Goal: Task Accomplishment & Management: Complete application form

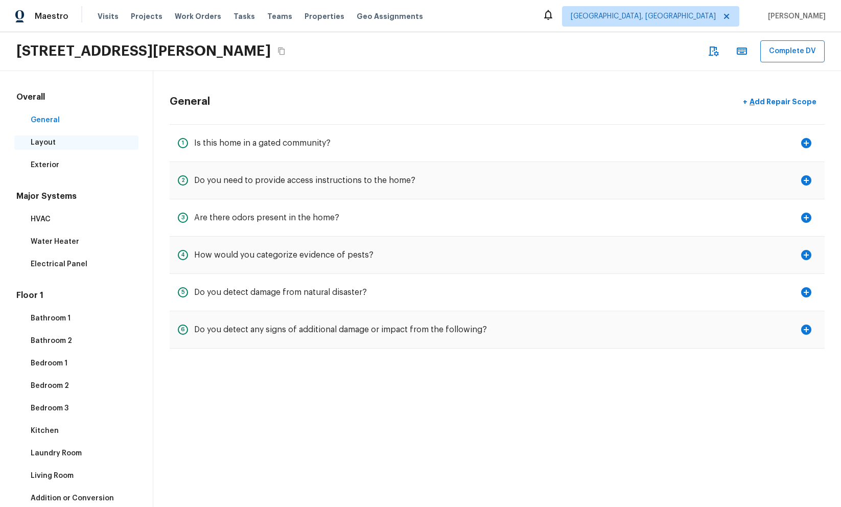
click at [39, 136] on div "Layout" at bounding box center [76, 142] width 124 height 14
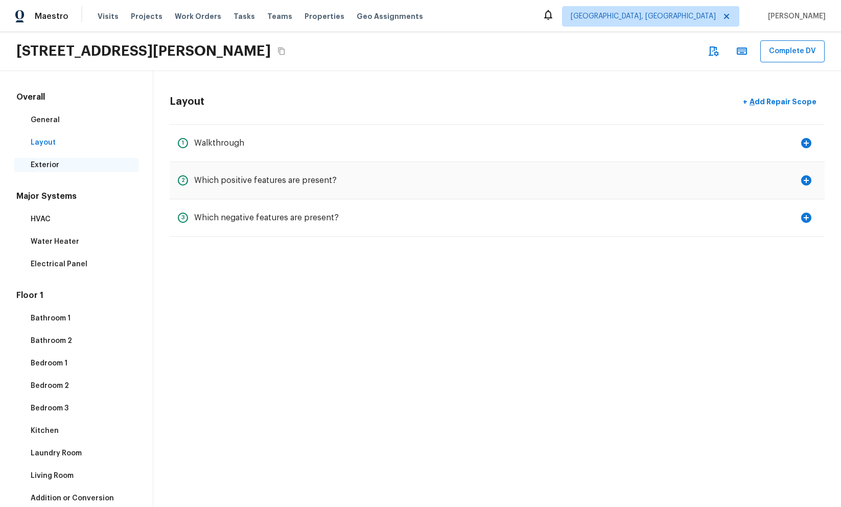
click at [47, 162] on p "Exterior" at bounding box center [82, 165] width 102 height 10
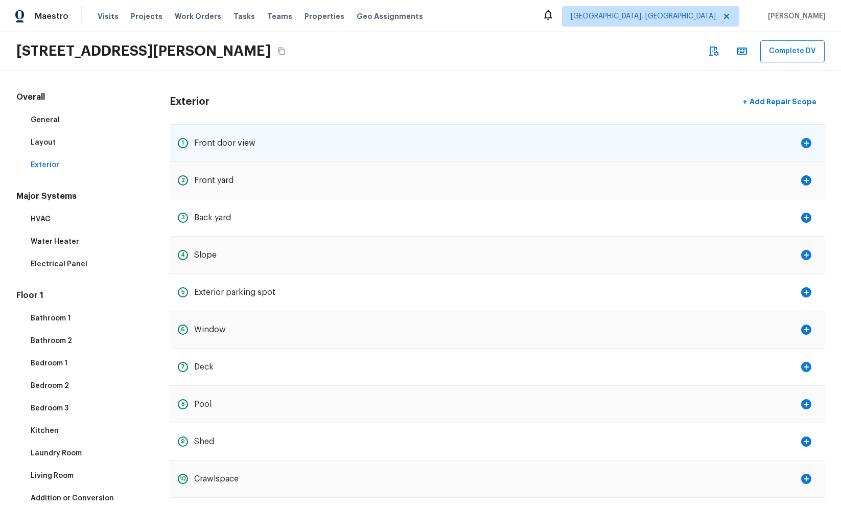
click at [247, 153] on div "1 Front door view" at bounding box center [497, 143] width 655 height 37
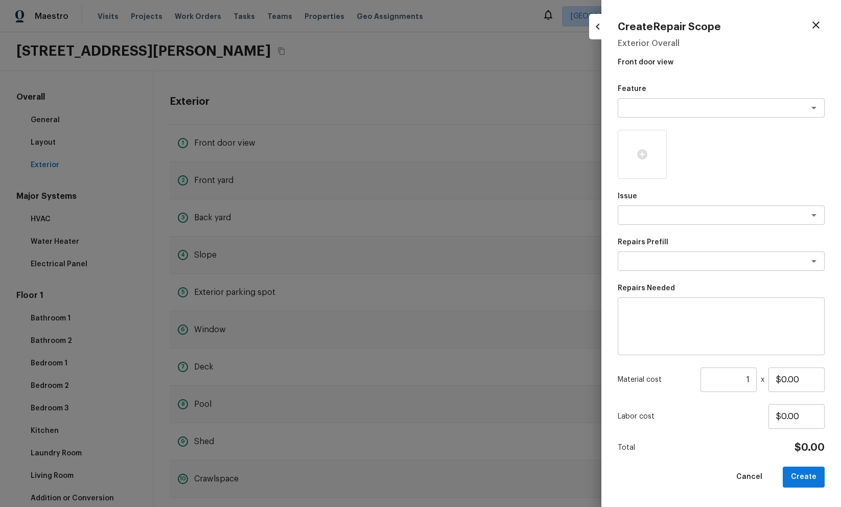
click at [366, 94] on div at bounding box center [420, 253] width 841 height 507
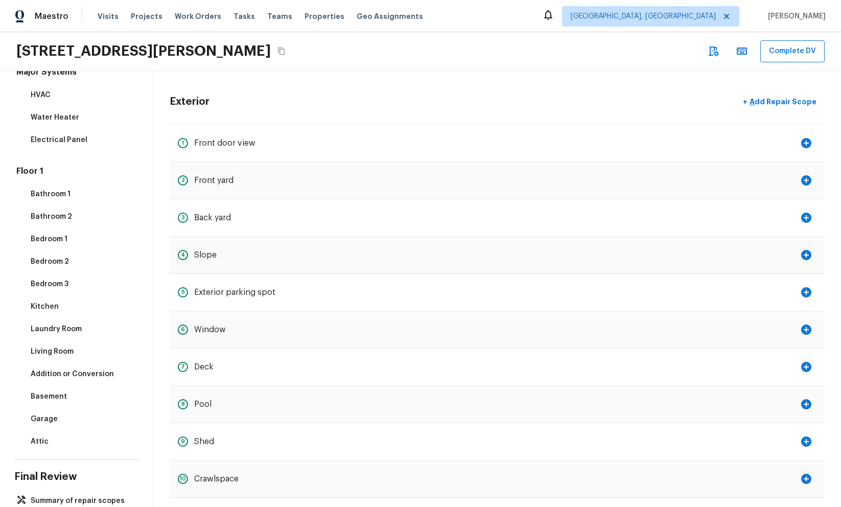
scroll to position [146, 0]
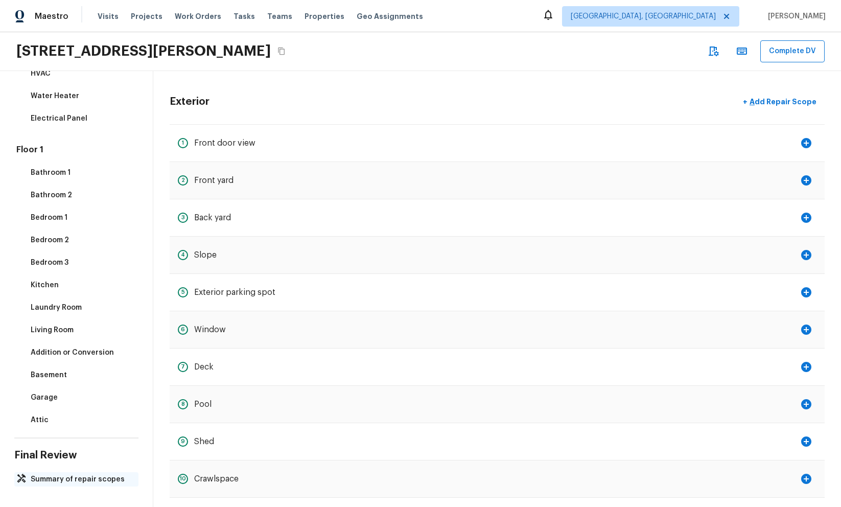
click at [69, 478] on p "Summary of repair scopes" at bounding box center [82, 479] width 102 height 10
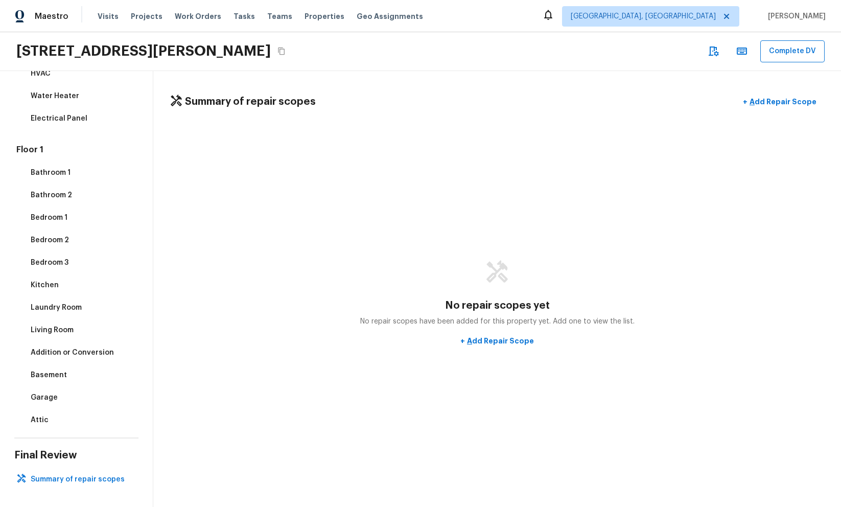
scroll to position [0, 0]
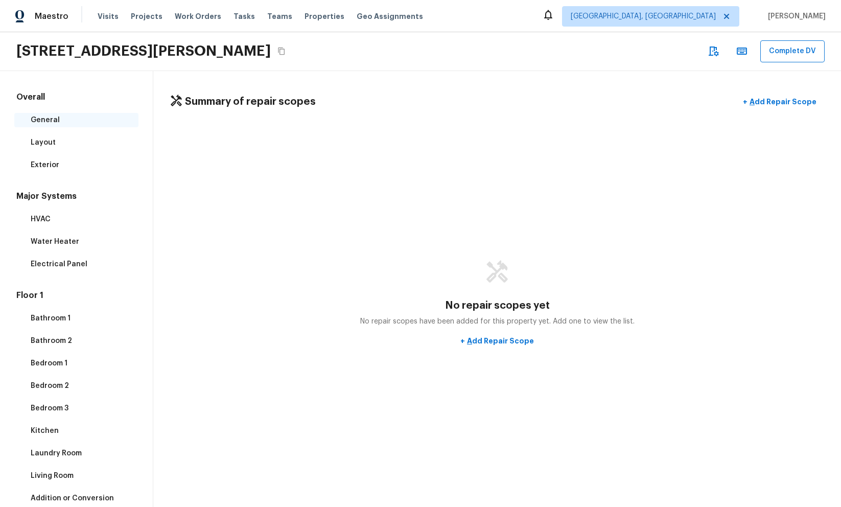
click at [59, 124] on p "General" at bounding box center [82, 120] width 102 height 10
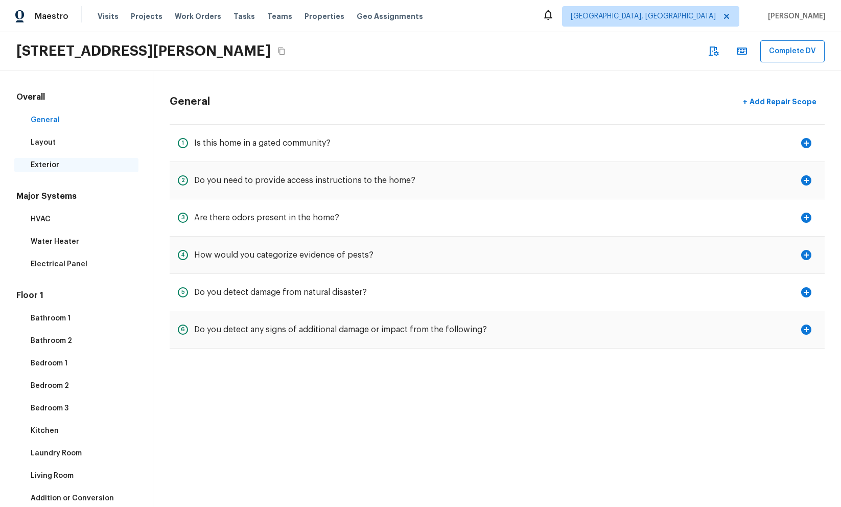
click at [71, 165] on p "Exterior" at bounding box center [82, 165] width 102 height 10
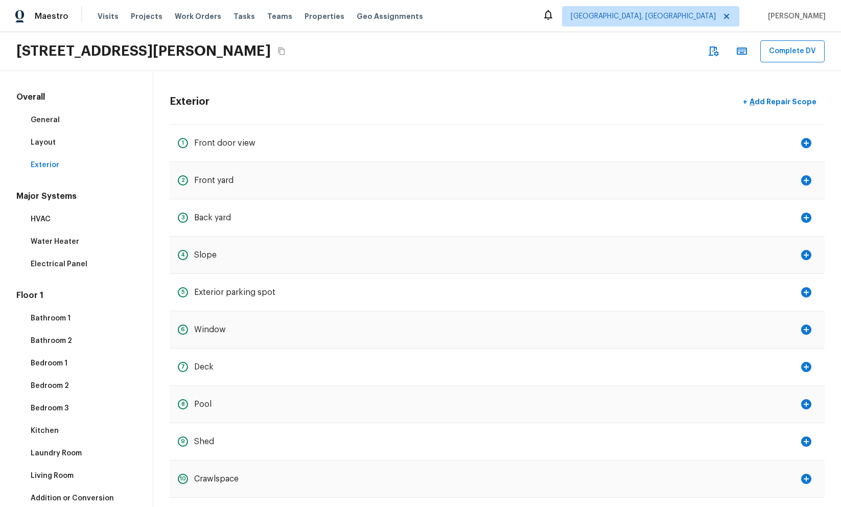
click at [315, 70] on div "[STREET_ADDRESS][PERSON_NAME] Complete DV" at bounding box center [420, 51] width 841 height 39
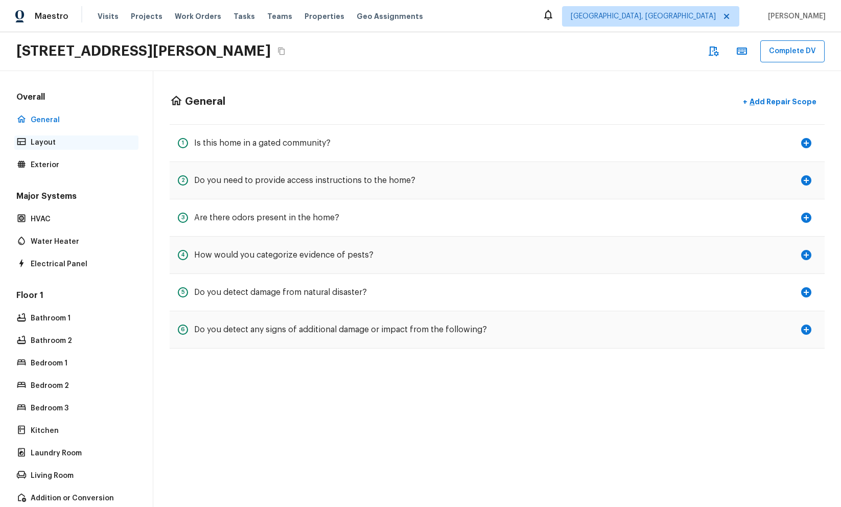
click at [49, 146] on p "Layout" at bounding box center [82, 143] width 102 height 10
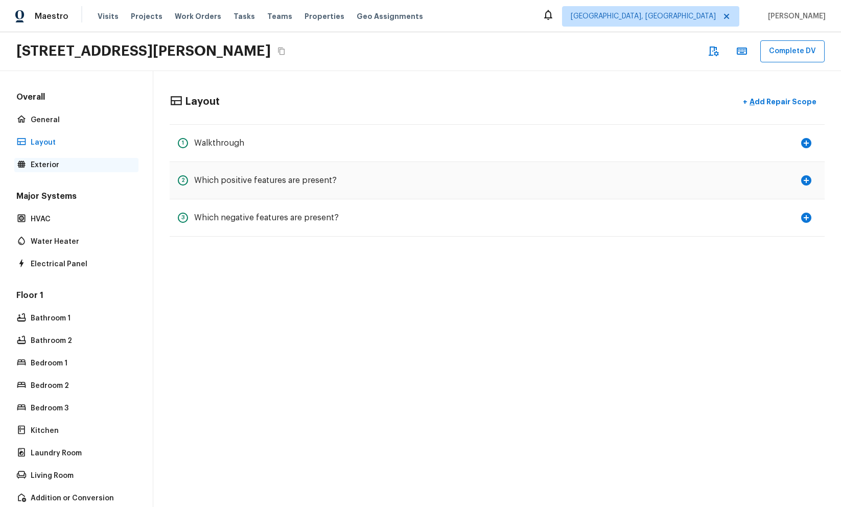
click at [49, 162] on p "Exterior" at bounding box center [82, 165] width 102 height 10
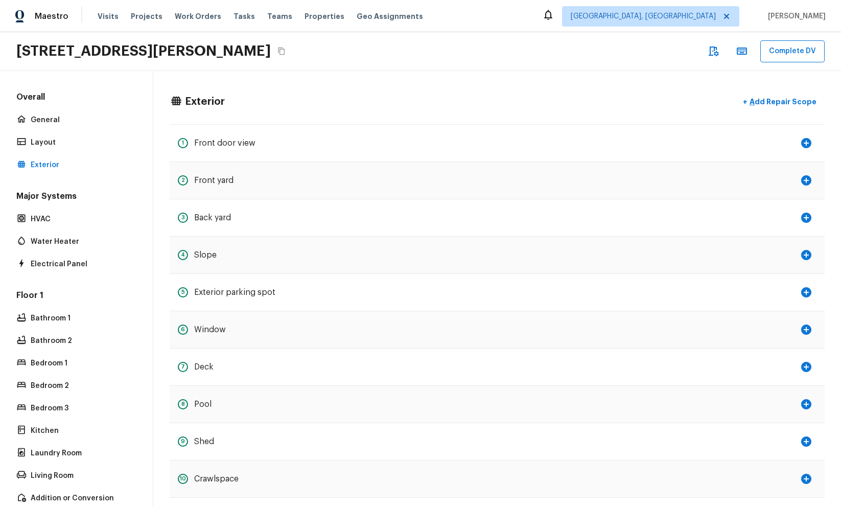
click at [351, 63] on div "539 Jamie Ct, Rio Linda, CA 95673 Complete DV" at bounding box center [420, 51] width 841 height 39
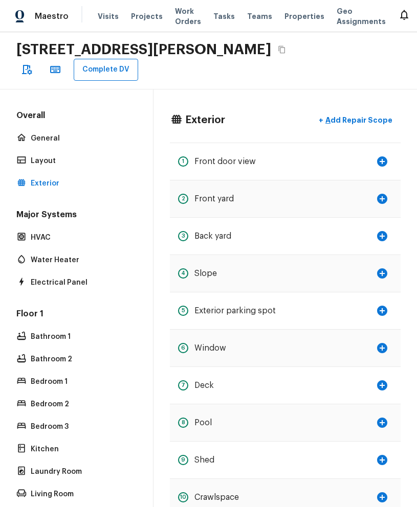
click at [286, 110] on div "Exterior + Add Repair Scope" at bounding box center [285, 120] width 231 height 21
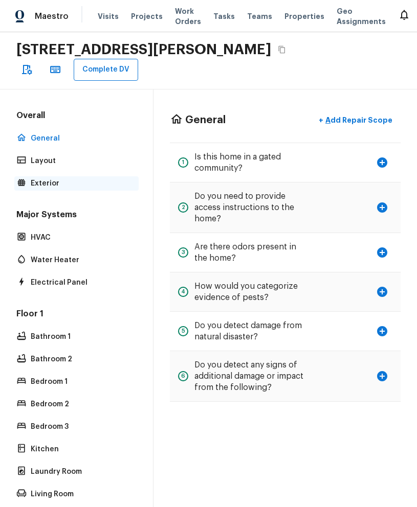
click at [56, 178] on p "Exterior" at bounding box center [82, 183] width 102 height 10
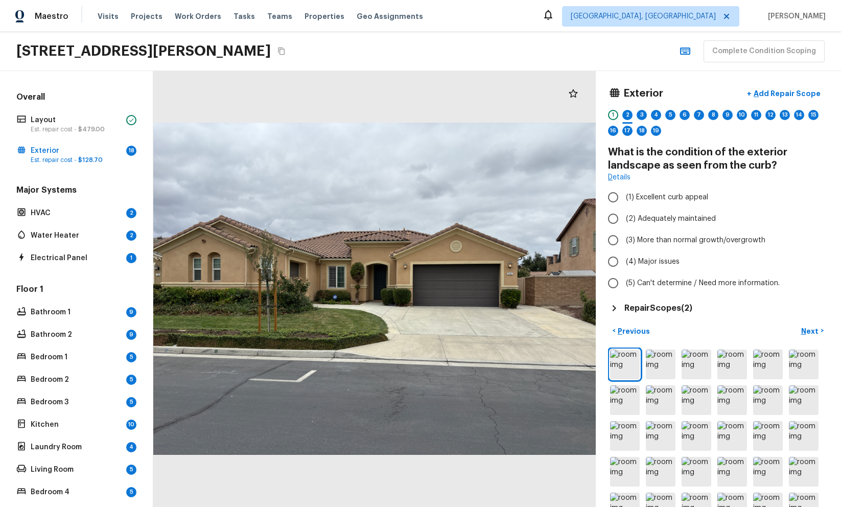
scroll to position [65, 0]
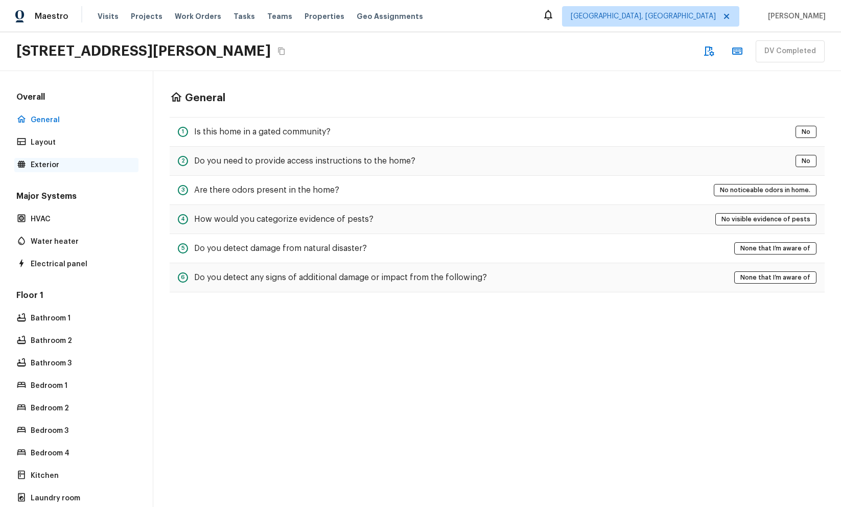
click at [73, 158] on div "Exterior" at bounding box center [76, 165] width 124 height 14
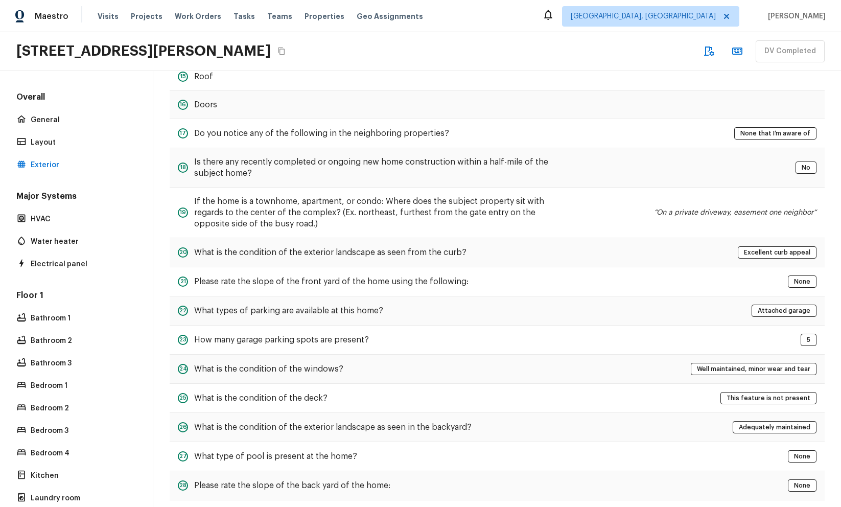
scroll to position [440, 0]
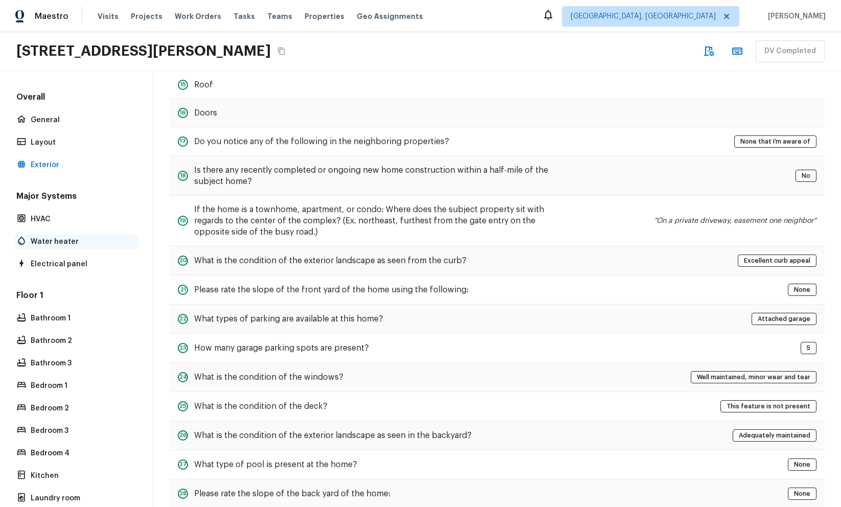
click at [82, 237] on p "Water heater" at bounding box center [82, 242] width 102 height 10
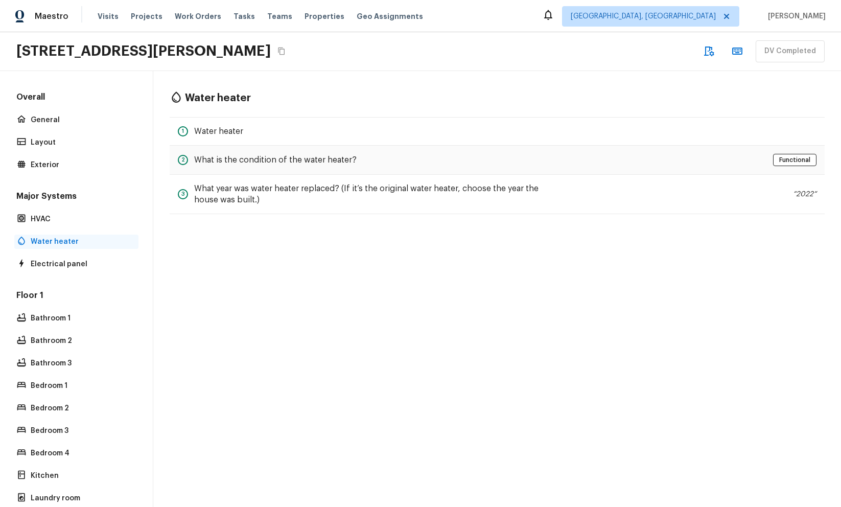
scroll to position [0, 0]
click at [90, 258] on div "Electrical panel" at bounding box center [76, 264] width 124 height 14
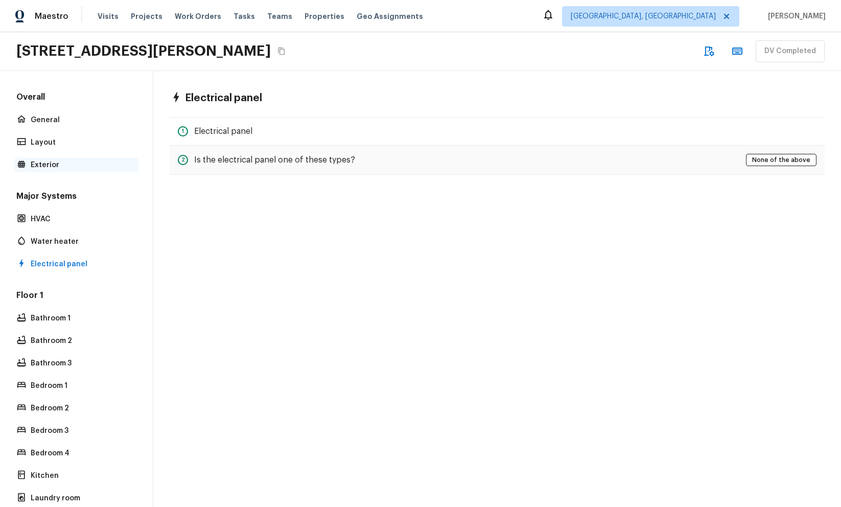
click at [82, 166] on p "Exterior" at bounding box center [82, 165] width 102 height 10
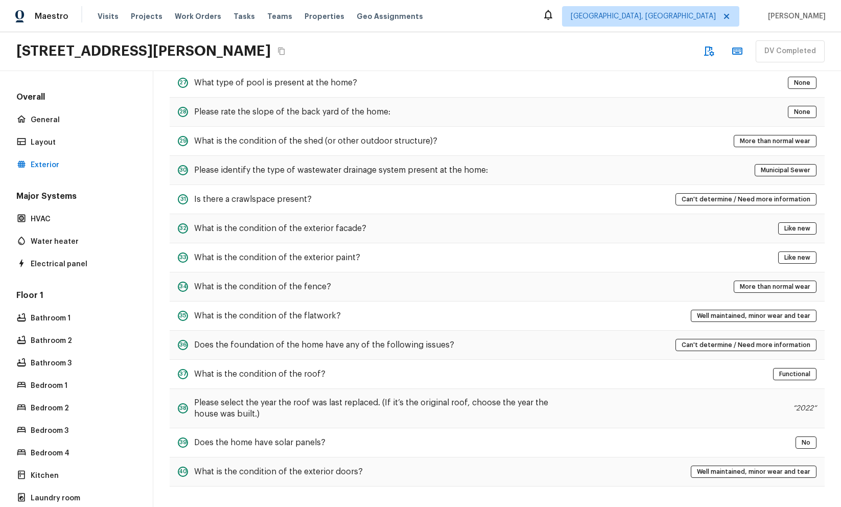
scroll to position [221, 0]
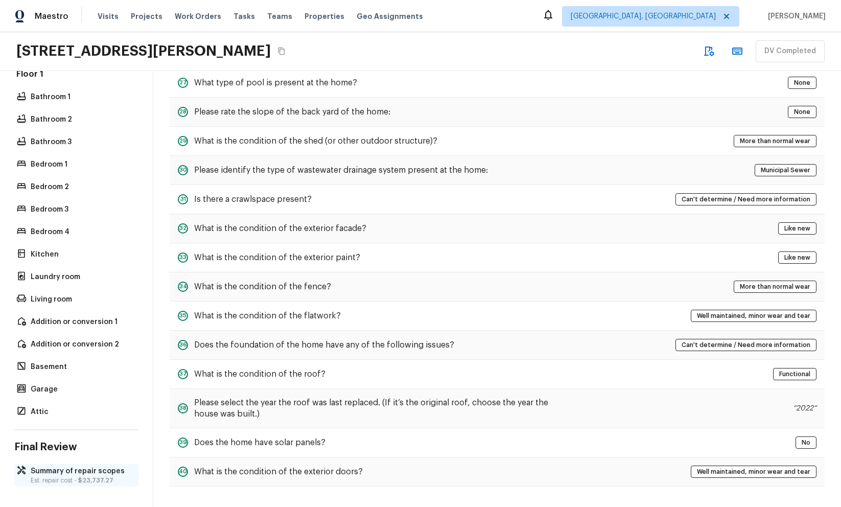
click at [94, 466] on p "Summary of repair scopes" at bounding box center [82, 471] width 102 height 10
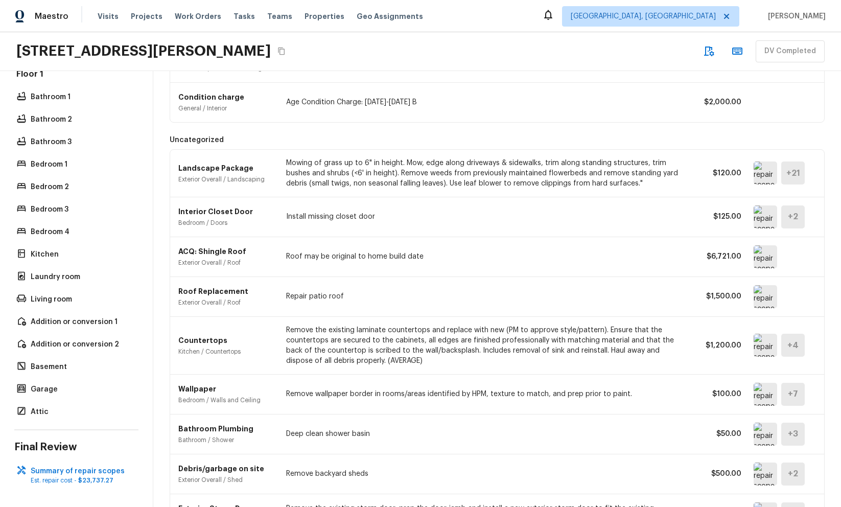
scroll to position [331, 0]
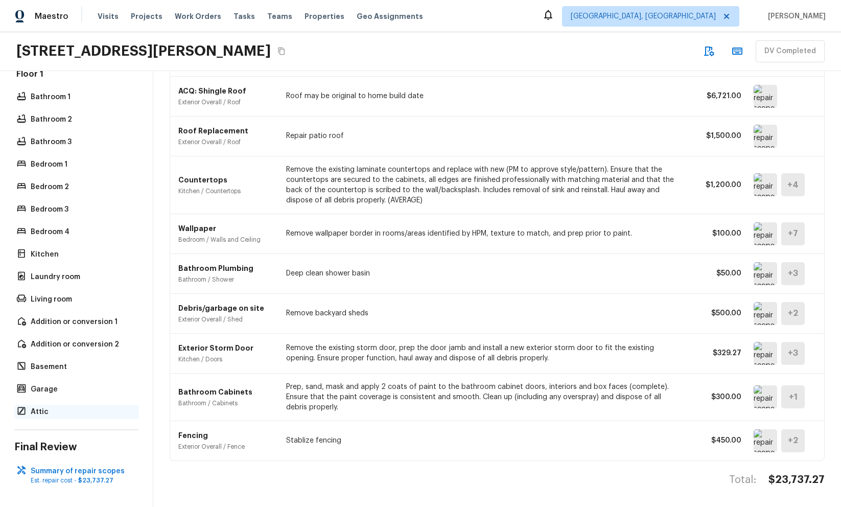
click at [37, 414] on p "Attic" at bounding box center [82, 412] width 102 height 10
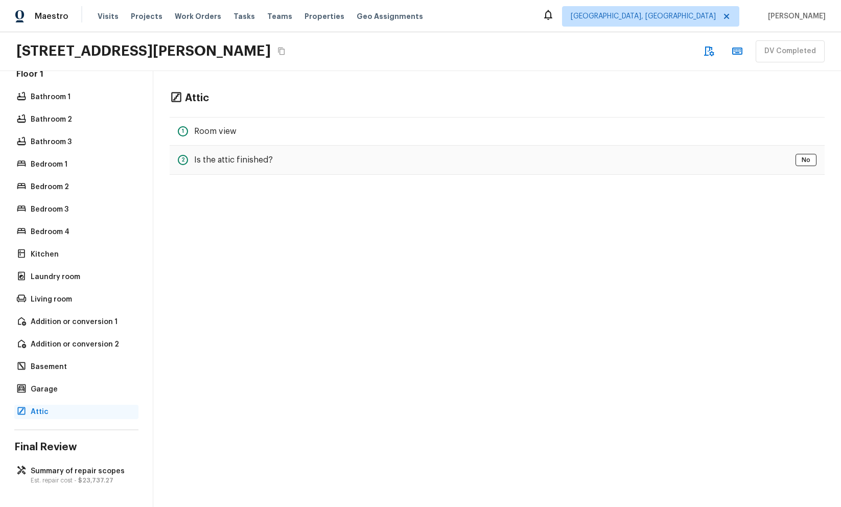
scroll to position [0, 0]
click at [50, 385] on p "Garage" at bounding box center [82, 389] width 102 height 10
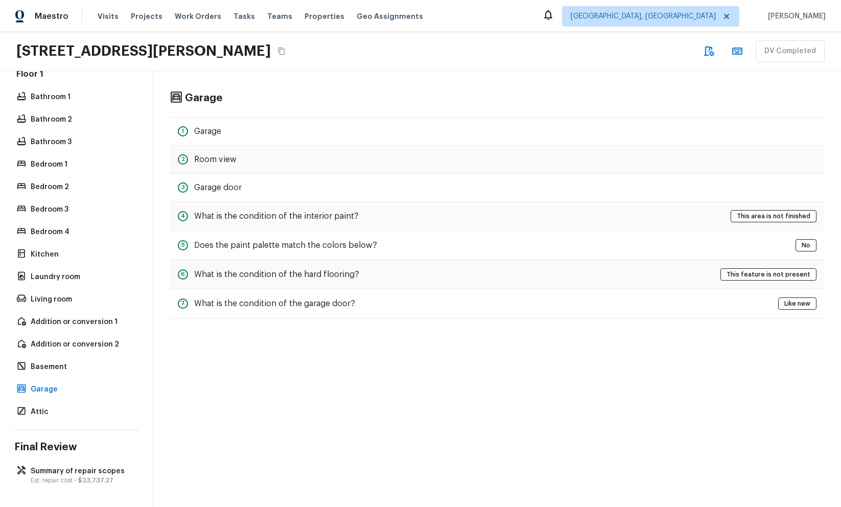
click at [64, 355] on div "Floor 1 Bathroom 1 Bathroom 2 Bathroom 3 Bedroom 1 Bedroom 2 Bedroom 3 Bedroom …" at bounding box center [76, 244] width 124 height 351
click at [54, 335] on div "Floor 1 Bathroom 1 Bathroom 2 Bathroom 3 Bedroom 1 Bedroom 2 Bedroom 3 Bedroom …" at bounding box center [76, 244] width 124 height 351
click at [55, 321] on p "Addition or conversion 1" at bounding box center [82, 322] width 102 height 10
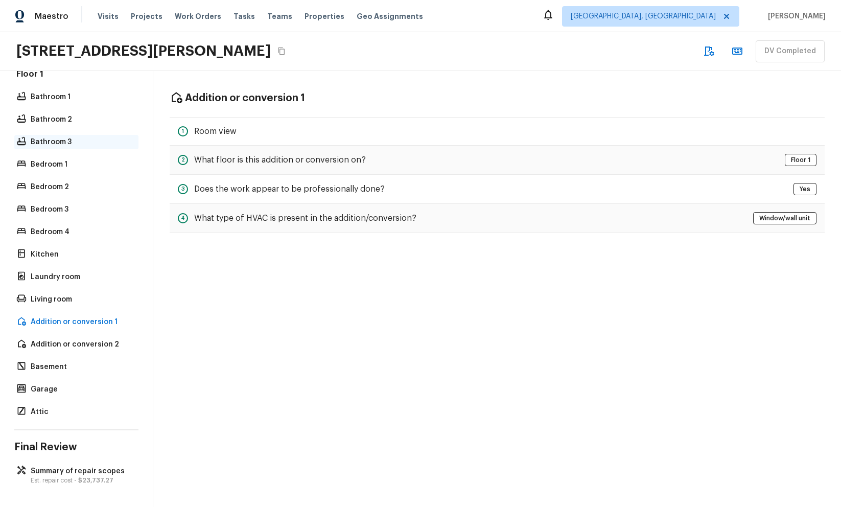
click at [55, 139] on p "Bathroom 3" at bounding box center [82, 142] width 102 height 10
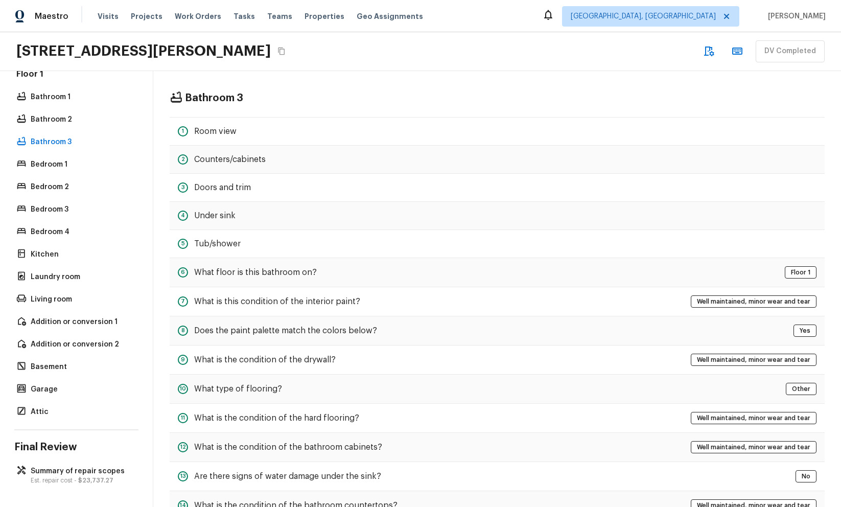
click at [416, 210] on div "4 Under sink" at bounding box center [497, 216] width 655 height 28
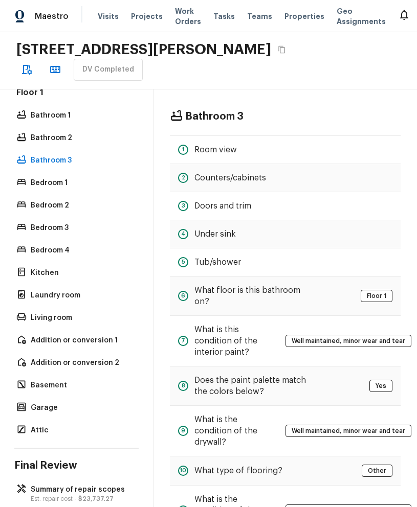
click at [326, 84] on div "3944 Tricia Way, North Highlands, CA 95660 DV Completed" at bounding box center [208, 60] width 417 height 57
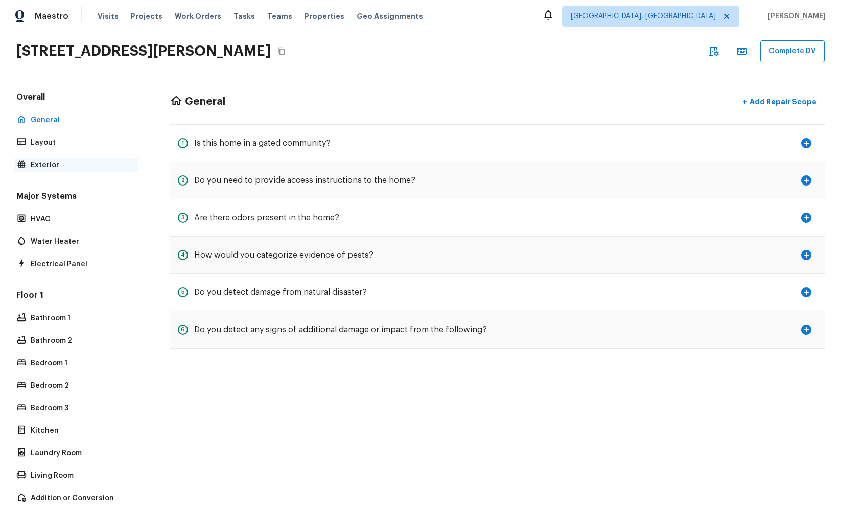
click at [50, 163] on p "Exterior" at bounding box center [82, 165] width 102 height 10
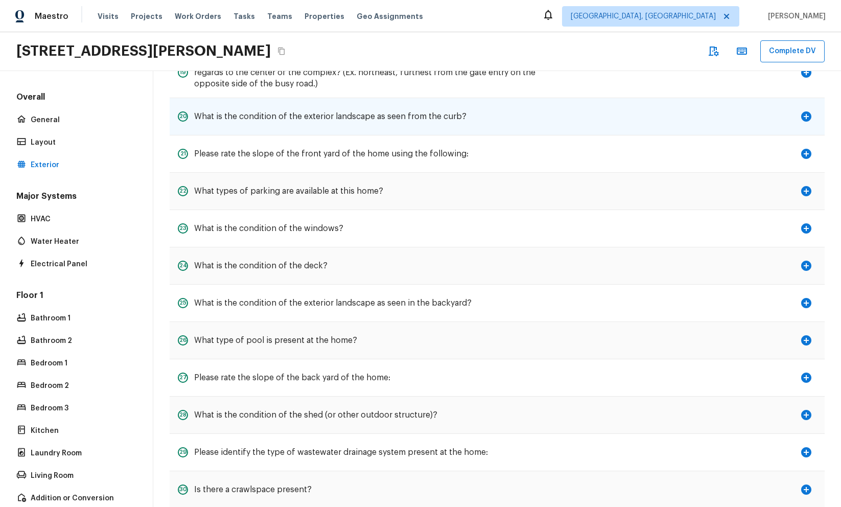
scroll to position [561, 0]
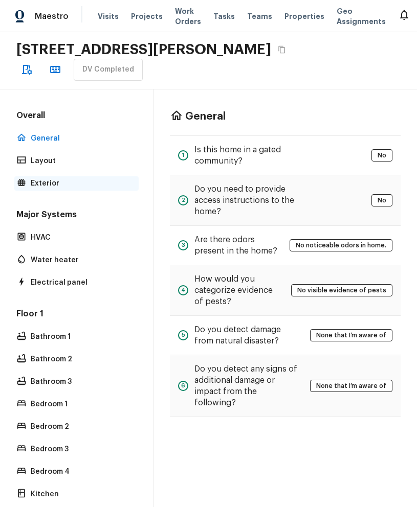
click at [42, 178] on p "Exterior" at bounding box center [82, 183] width 102 height 10
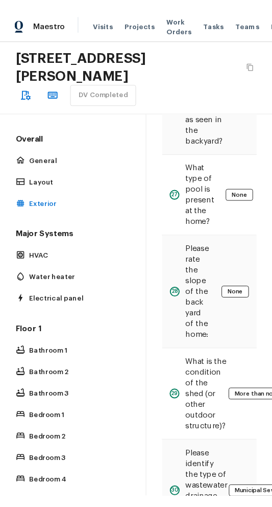
scroll to position [1759, 0]
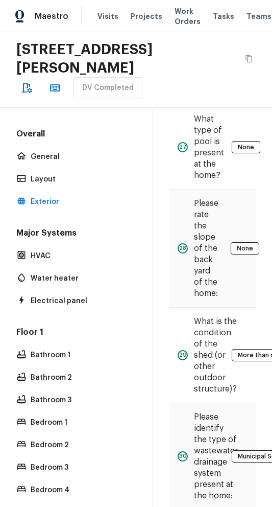
click at [200, 61] on h2 "3944 Tricia Way, North Highlands, CA 95660" at bounding box center [127, 58] width 222 height 37
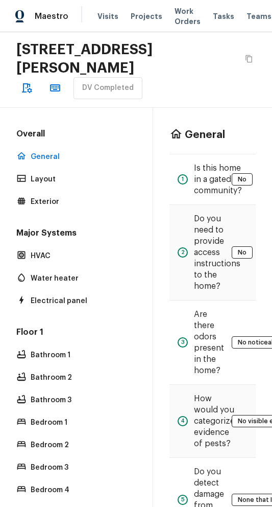
click at [215, 106] on div "[STREET_ADDRESS][PERSON_NAME] DV Completed" at bounding box center [136, 70] width 272 height 76
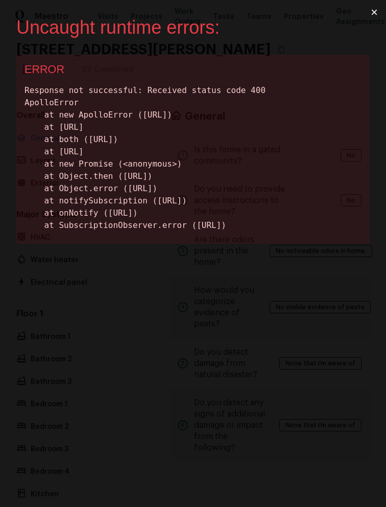
click at [272, 12] on button "×" at bounding box center [375, 12] width 24 height 25
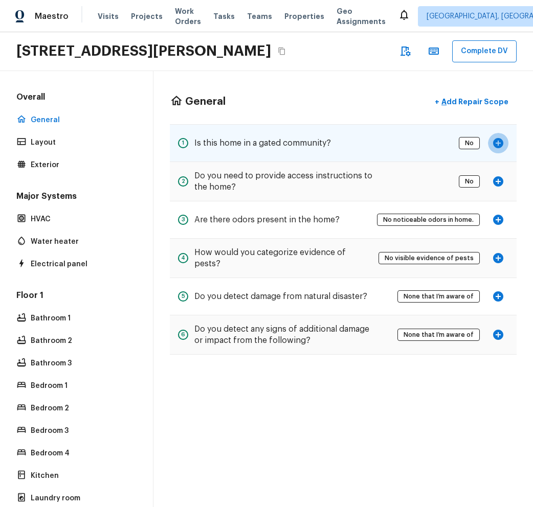
click at [272, 141] on icon "button" at bounding box center [498, 143] width 10 height 10
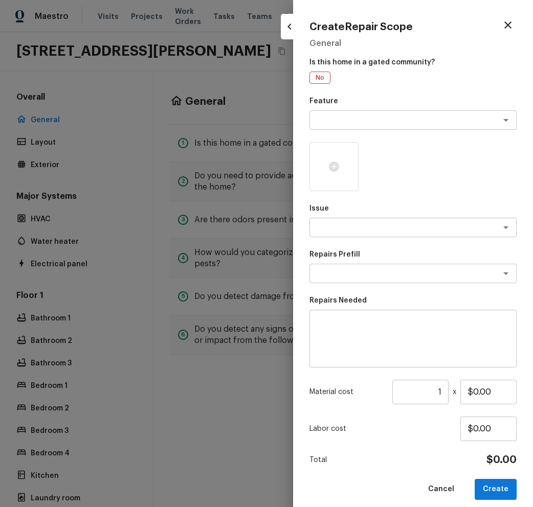
click at [272, 24] on icon "button" at bounding box center [289, 26] width 12 height 12
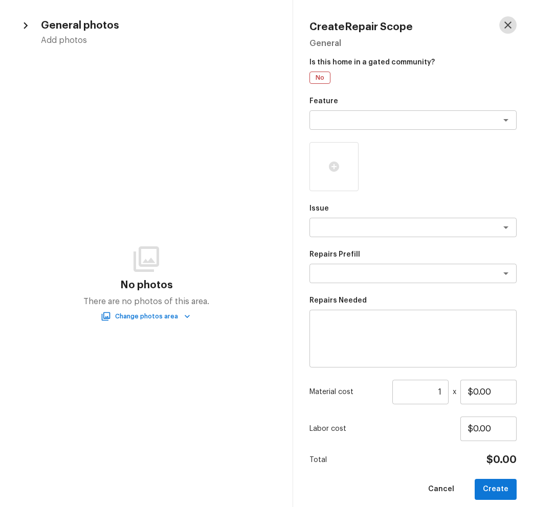
click at [272, 22] on icon "button" at bounding box center [508, 25] width 12 height 12
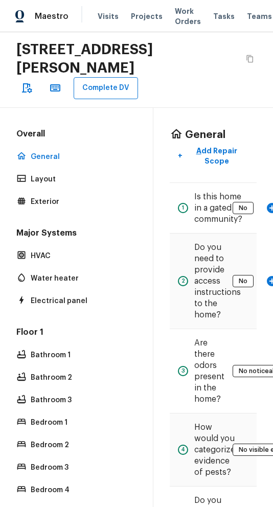
click at [223, 92] on div "3944 Tricia Way, North Highlands, CA 95660 Complete DV" at bounding box center [136, 70] width 273 height 76
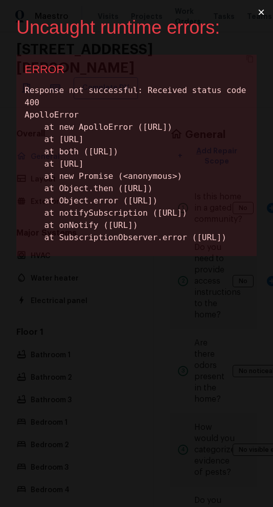
click at [263, 9] on button "×" at bounding box center [261, 12] width 24 height 25
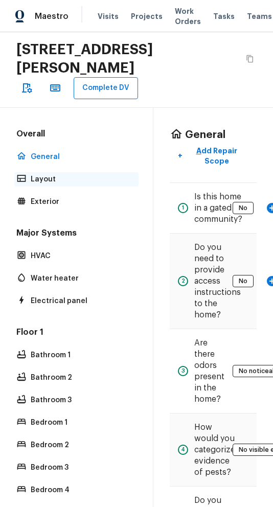
click at [71, 180] on p "Layout" at bounding box center [82, 179] width 102 height 10
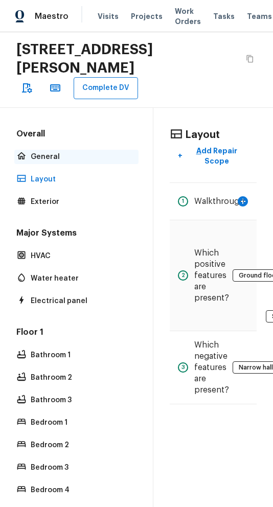
click at [73, 157] on p "General" at bounding box center [82, 157] width 102 height 10
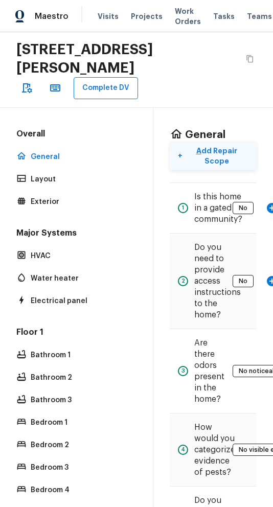
click at [172, 158] on button "+ Add Repair Scope" at bounding box center [213, 156] width 87 height 29
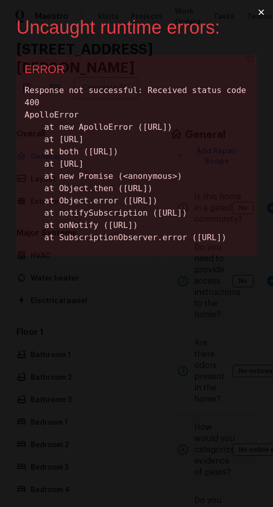
click at [259, 11] on button "×" at bounding box center [261, 12] width 24 height 25
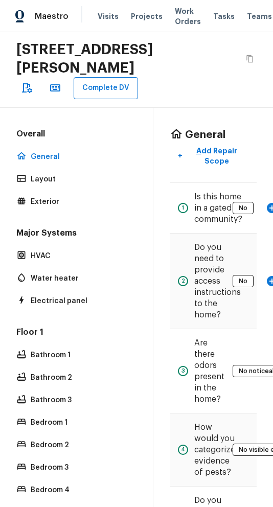
click at [226, 89] on div "[STREET_ADDRESS][PERSON_NAME] Complete DV" at bounding box center [136, 70] width 273 height 76
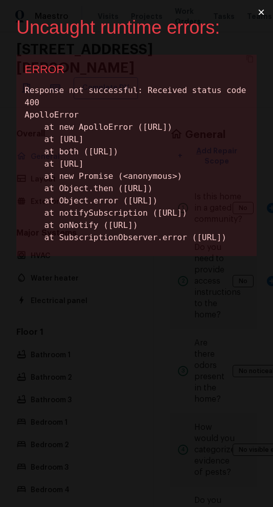
click at [262, 15] on button "×" at bounding box center [261, 12] width 24 height 25
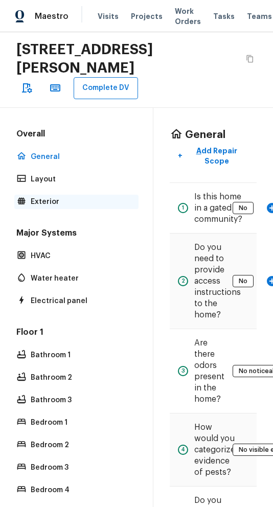
click at [64, 198] on p "Exterior" at bounding box center [82, 202] width 102 height 10
click at [186, 70] on h2 "[STREET_ADDRESS][PERSON_NAME]" at bounding box center [127, 58] width 223 height 37
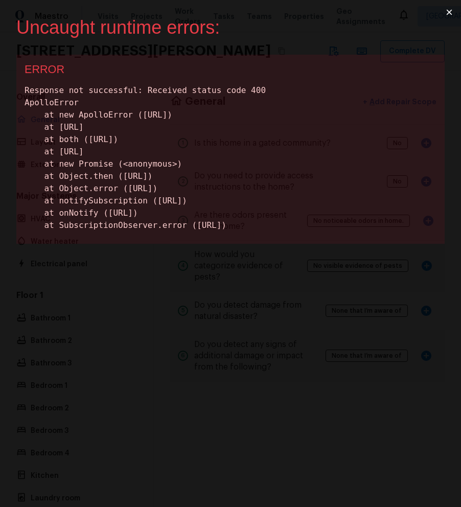
click at [272, 10] on button "×" at bounding box center [450, 12] width 24 height 25
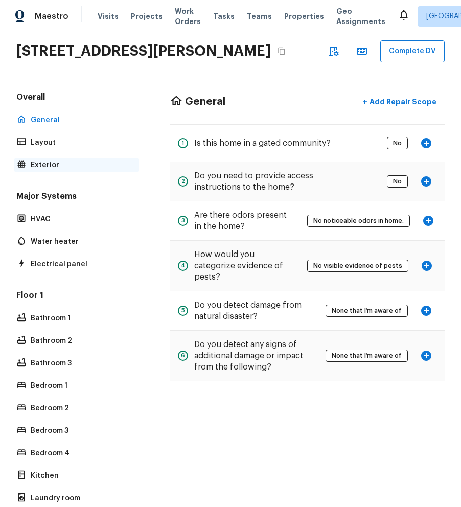
click at [66, 170] on p "Exterior" at bounding box center [82, 165] width 102 height 10
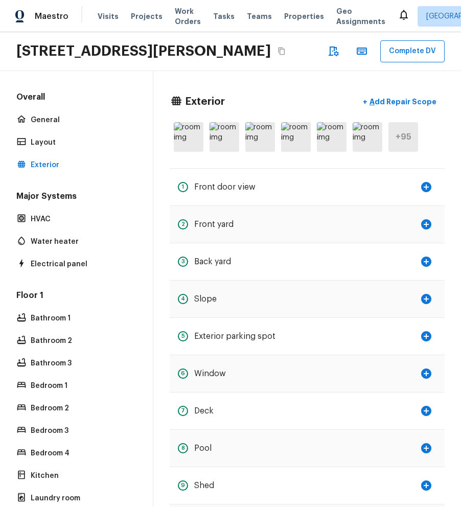
click at [272, 152] on div "+ 95" at bounding box center [404, 137] width 30 height 30
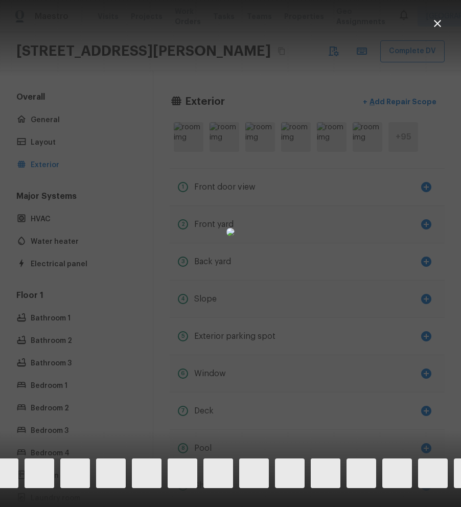
scroll to position [0, 1527]
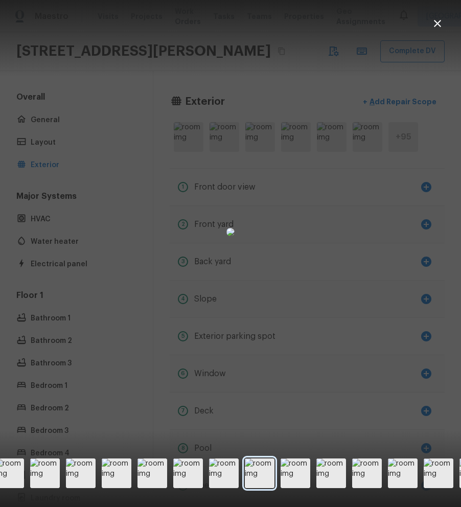
click at [267, 477] on img at bounding box center [260, 474] width 30 height 30
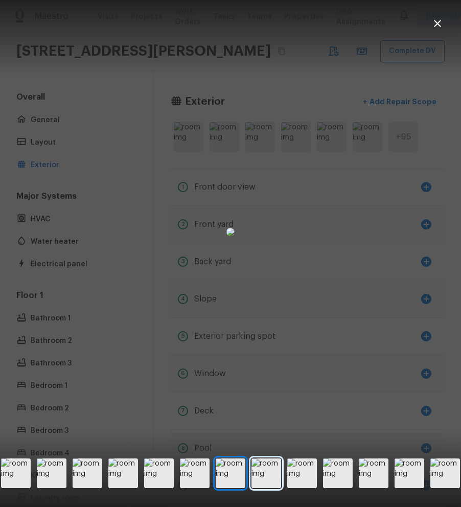
click at [267, 479] on img at bounding box center [267, 474] width 30 height 30
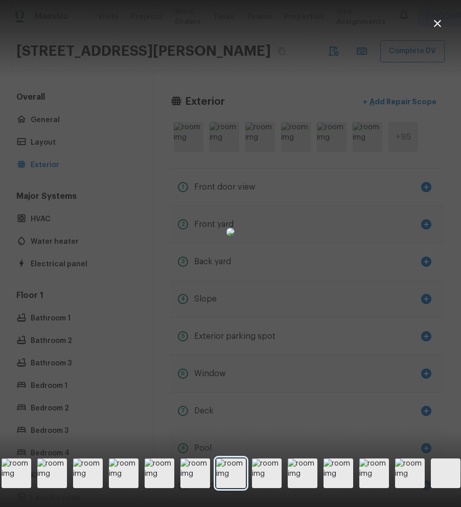
scroll to position [0, 2838]
click at [267, 479] on img at bounding box center [267, 474] width 30 height 30
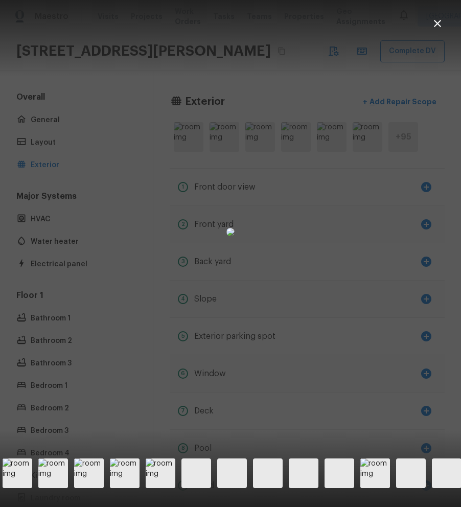
scroll to position [0, 3172]
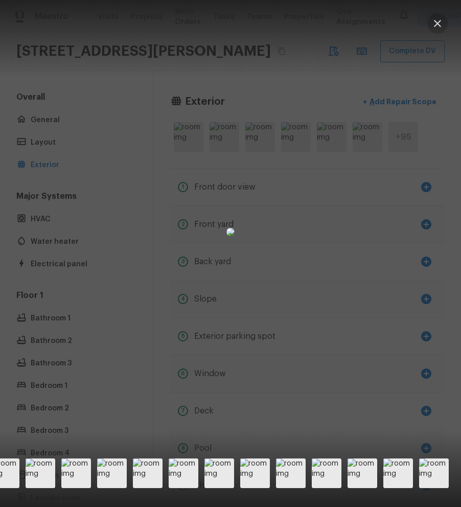
click at [272, 18] on icon "button" at bounding box center [437, 23] width 12 height 12
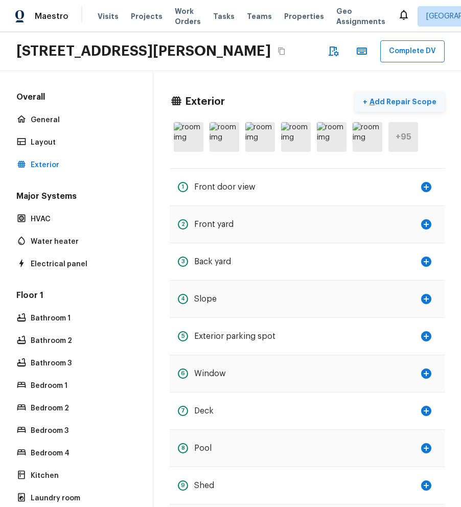
click at [272, 107] on p "Add Repair Scope" at bounding box center [402, 102] width 69 height 10
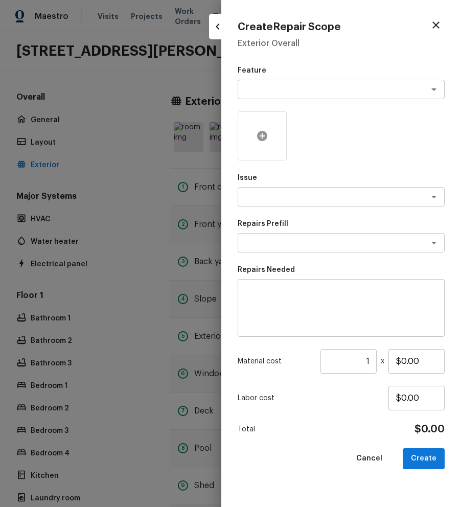
click at [267, 133] on icon at bounding box center [262, 136] width 12 height 12
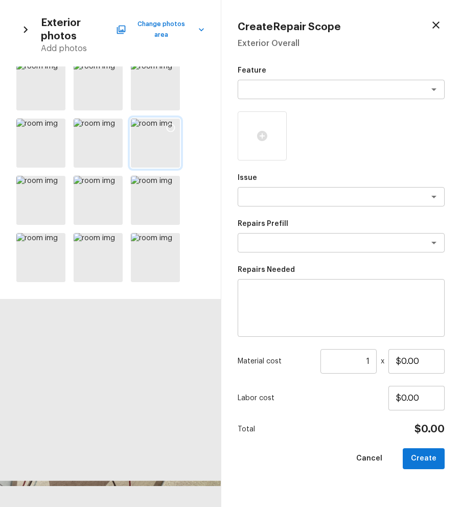
scroll to position [0, 0]
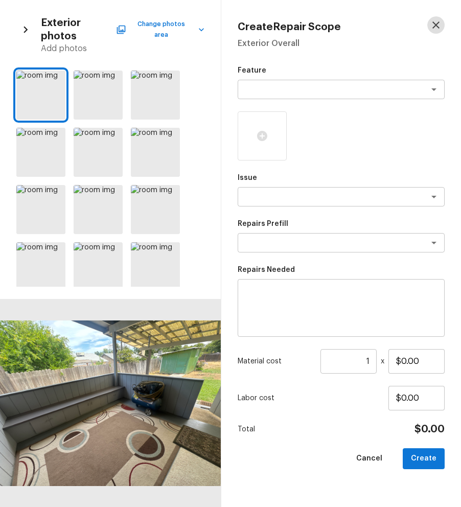
click at [272, 24] on icon "button" at bounding box center [435, 24] width 7 height 7
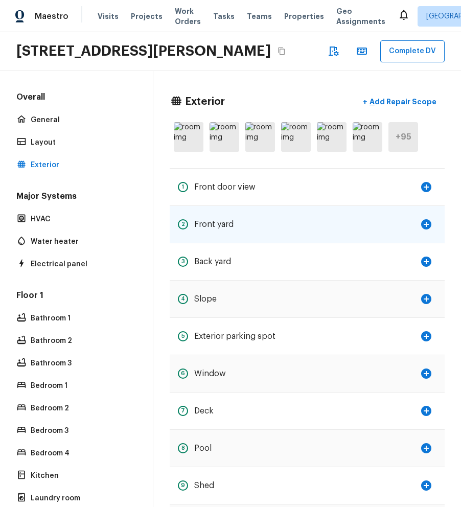
click at [272, 230] on icon "button" at bounding box center [426, 224] width 10 height 10
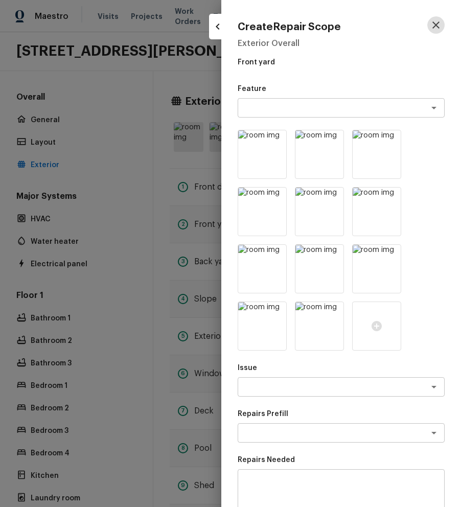
click at [272, 24] on icon "button" at bounding box center [436, 25] width 12 height 12
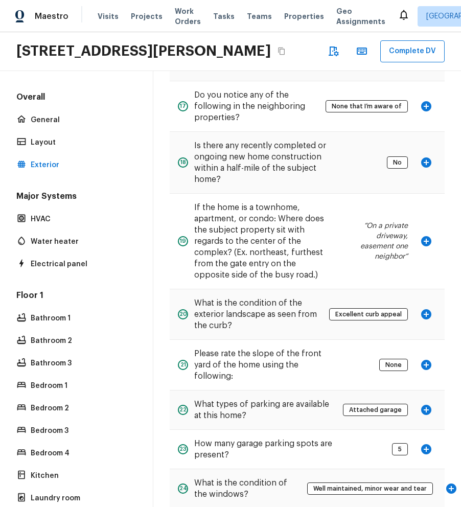
scroll to position [710, 0]
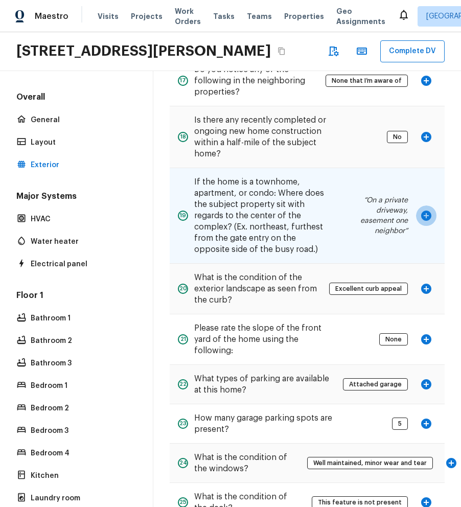
click at [272, 221] on icon "button" at bounding box center [426, 216] width 10 height 10
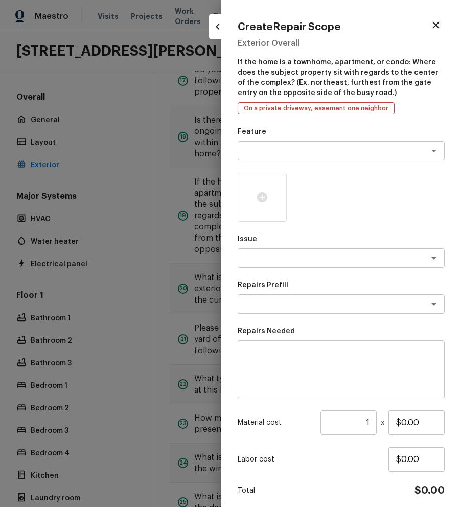
click at [152, 263] on div at bounding box center [230, 253] width 461 height 507
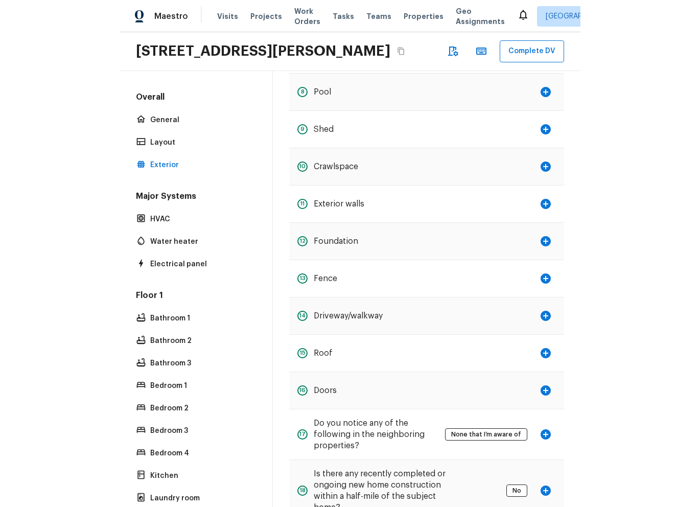
scroll to position [0, 0]
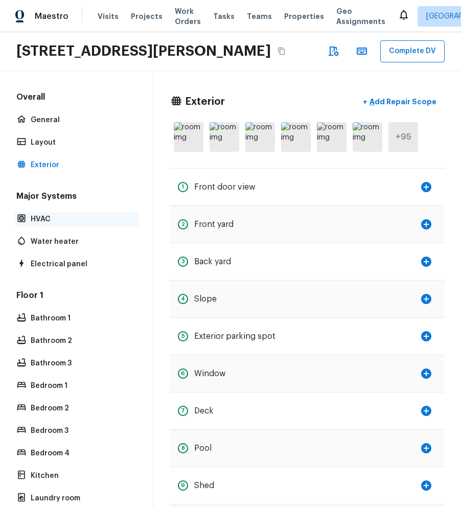
click at [71, 224] on p "HVAC" at bounding box center [82, 219] width 102 height 10
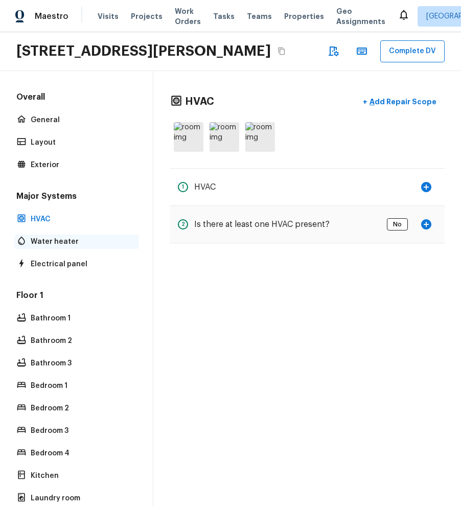
click at [71, 247] on p "Water heater" at bounding box center [82, 242] width 102 height 10
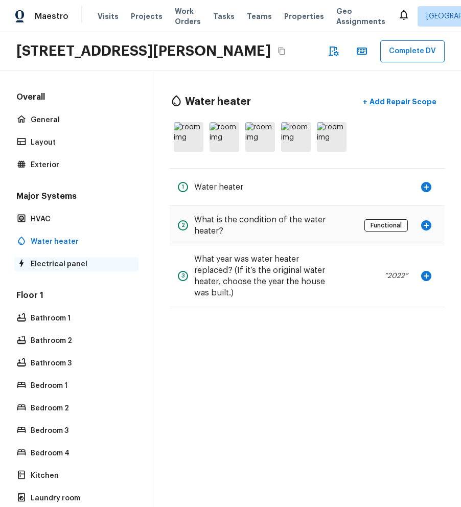
click at [74, 269] on p "Electrical panel" at bounding box center [82, 264] width 102 height 10
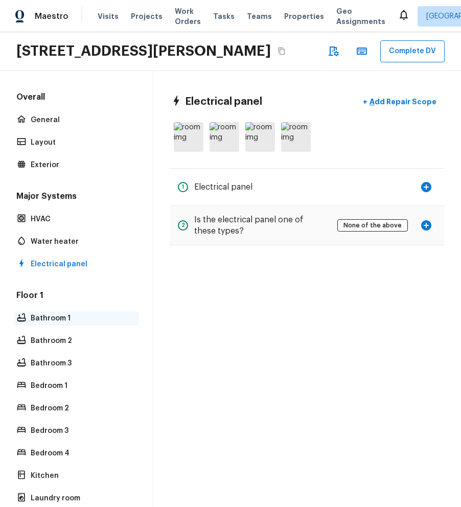
click at [67, 326] on div "Bathroom 1" at bounding box center [76, 318] width 124 height 14
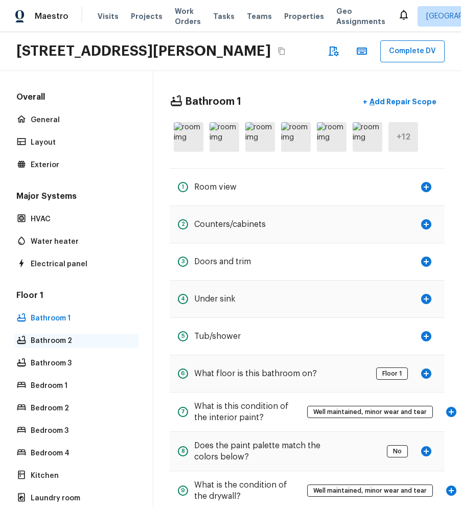
click at [65, 346] on p "Bathroom 2" at bounding box center [82, 341] width 102 height 10
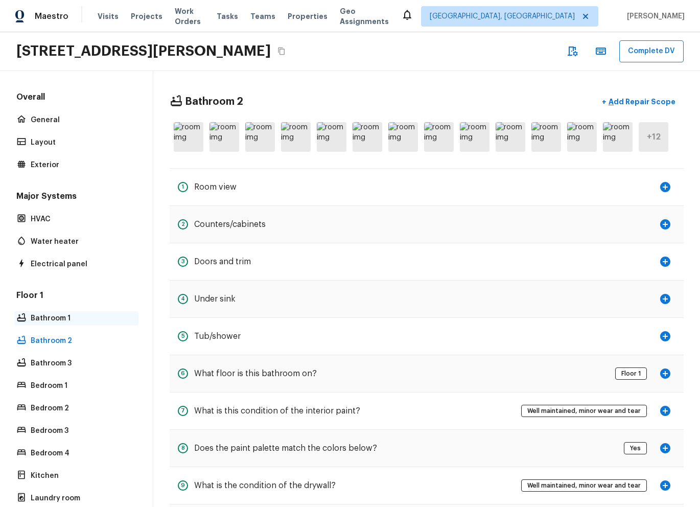
click at [101, 312] on div "Bathroom 1" at bounding box center [76, 318] width 124 height 14
click at [71, 164] on p "Exterior" at bounding box center [82, 165] width 102 height 10
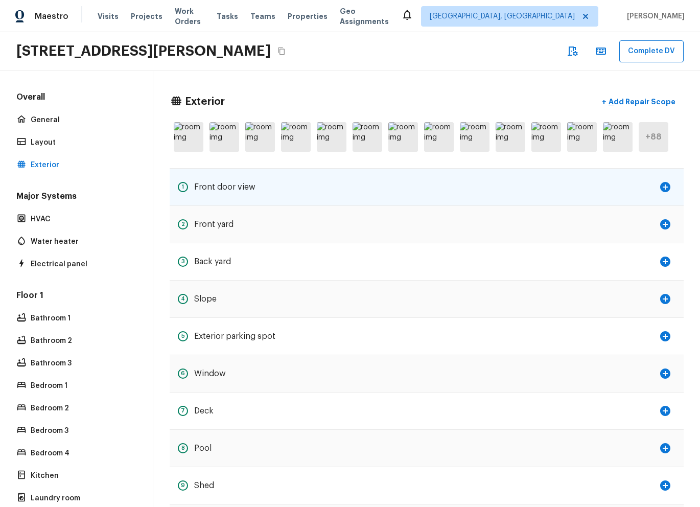
click at [272, 186] on icon "button" at bounding box center [665, 187] width 12 height 12
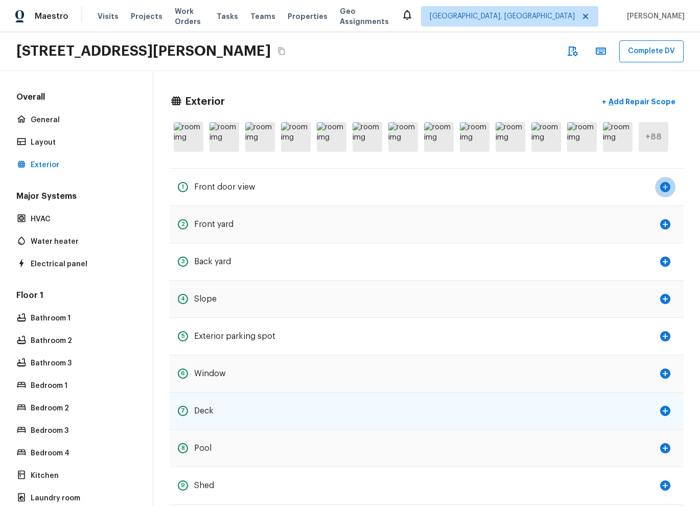
scroll to position [157, 0]
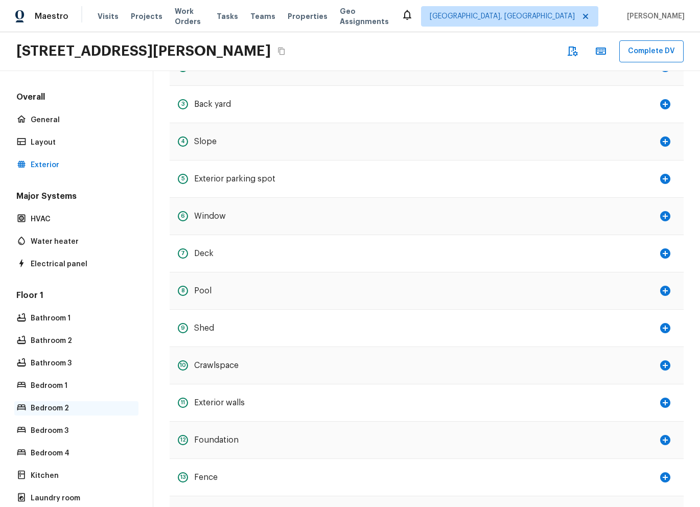
click at [18, 405] on icon at bounding box center [21, 407] width 9 height 6
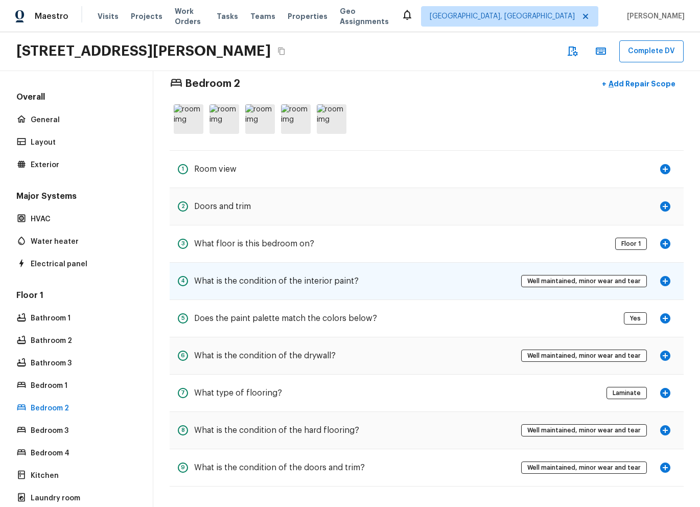
click at [257, 275] on div "4 What is the condition of the interior paint?" at bounding box center [268, 281] width 181 height 20
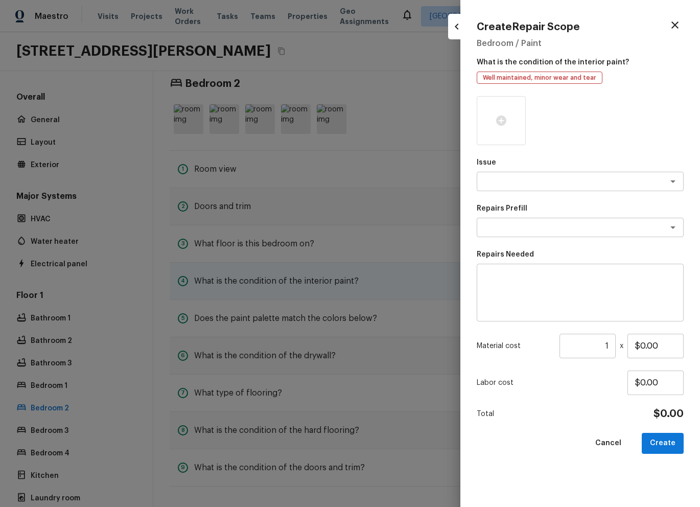
click at [257, 275] on div at bounding box center [350, 253] width 700 height 507
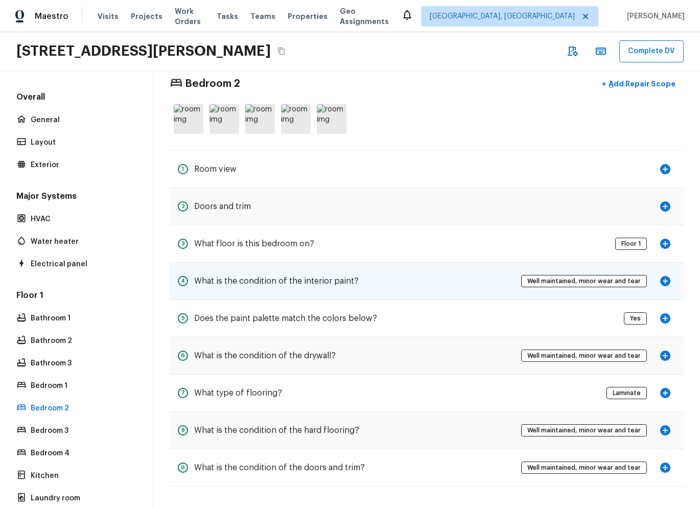
click at [272, 288] on div "4 What is the condition of the interior paint? Well maintained, minor wear and …" at bounding box center [427, 281] width 514 height 37
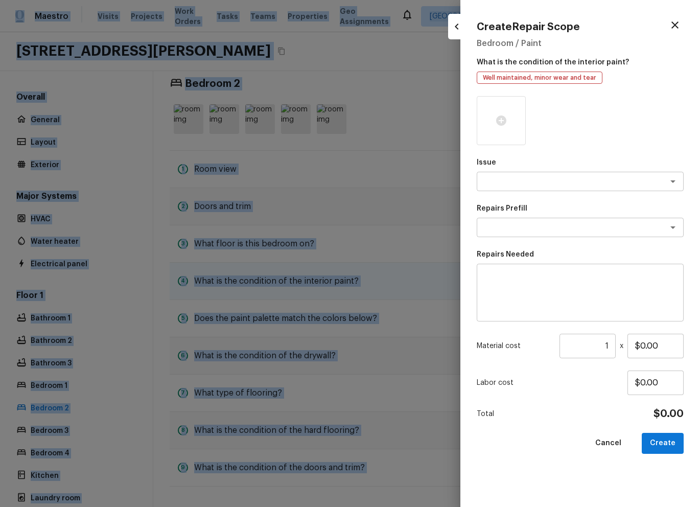
click at [272, 288] on div "Create Repair Scope Bedroom / Paint What is the condition of the interior paint…" at bounding box center [350, 253] width 700 height 507
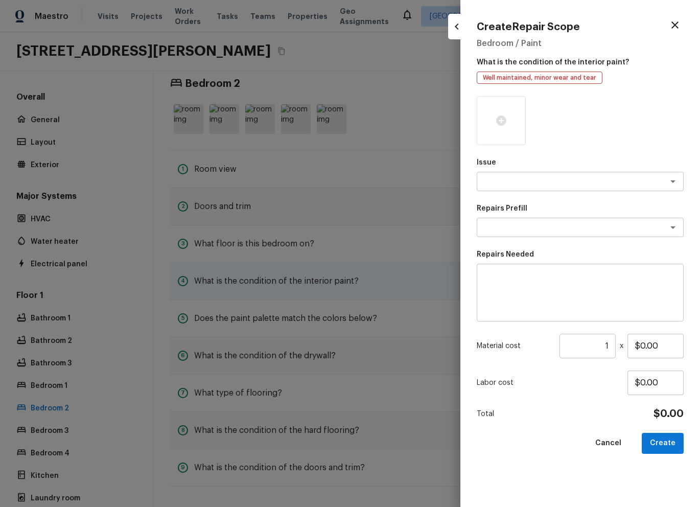
click at [272, 288] on div "Create Repair Scope Bedroom / Paint What is the condition of the interior paint…" at bounding box center [581, 253] width 240 height 507
click at [272, 290] on div at bounding box center [350, 253] width 700 height 507
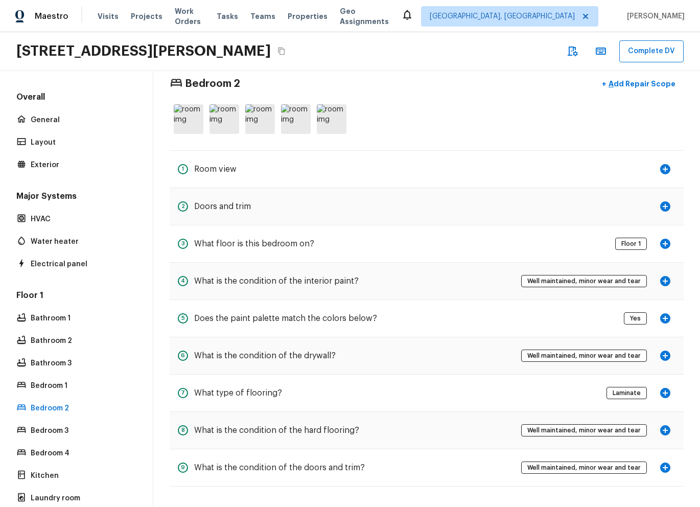
click at [272, 290] on div "4 What is the condition of the interior paint? Well maintained, minor wear and …" at bounding box center [427, 281] width 514 height 37
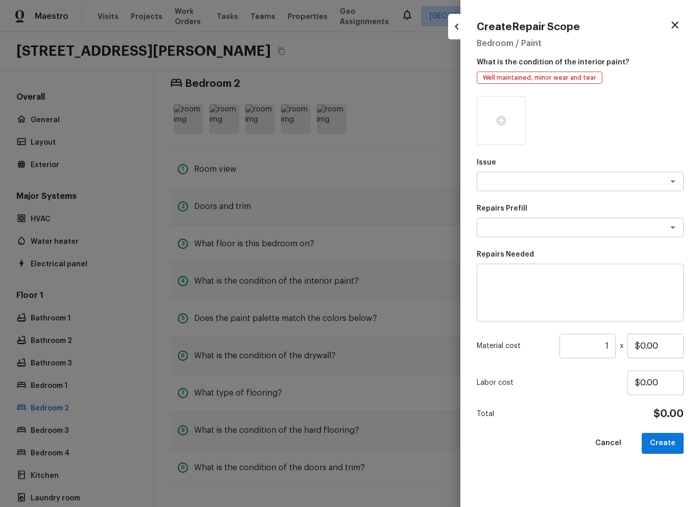
click at [272, 290] on div at bounding box center [350, 253] width 700 height 507
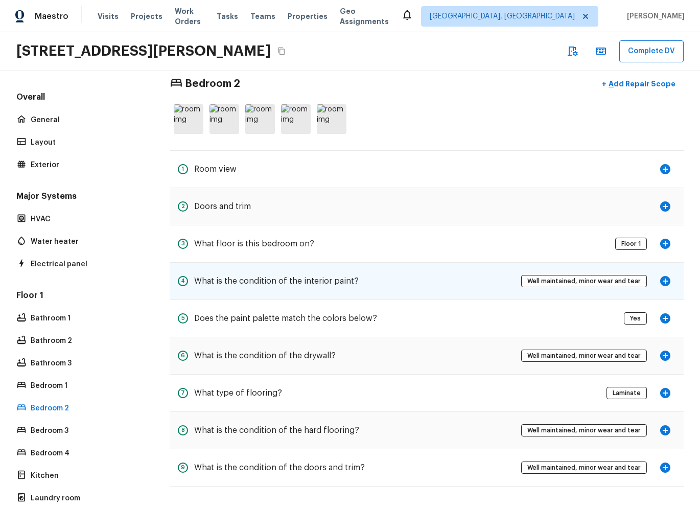
click at [272, 279] on icon "button" at bounding box center [666, 281] width 10 height 10
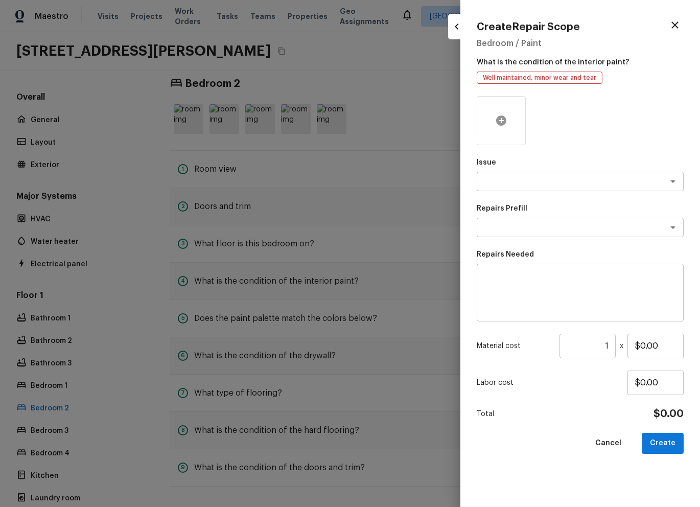
click at [272, 126] on icon at bounding box center [501, 121] width 12 height 12
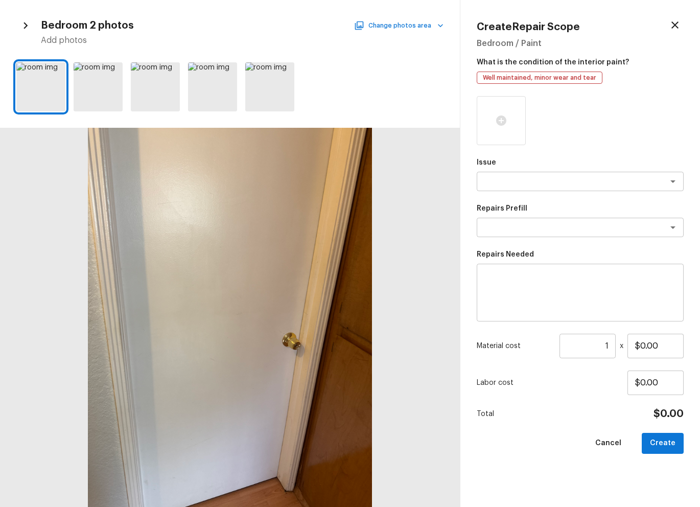
click at [272, 22] on button "Change photos area" at bounding box center [399, 25] width 87 height 13
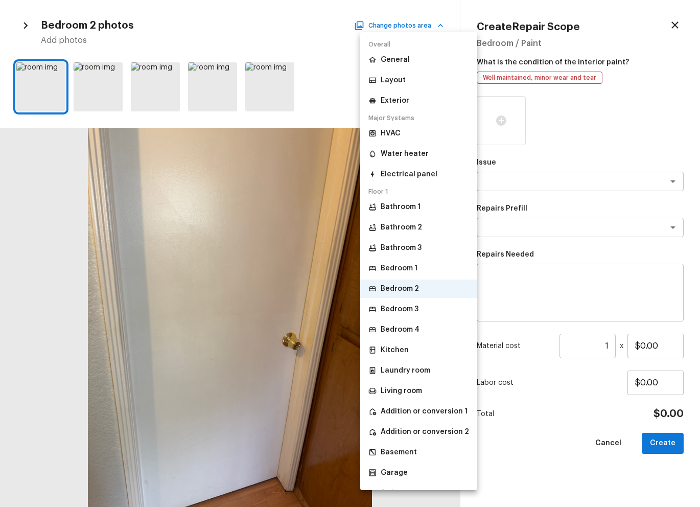
click at [272, 246] on p "Bathroom 3" at bounding box center [401, 248] width 41 height 10
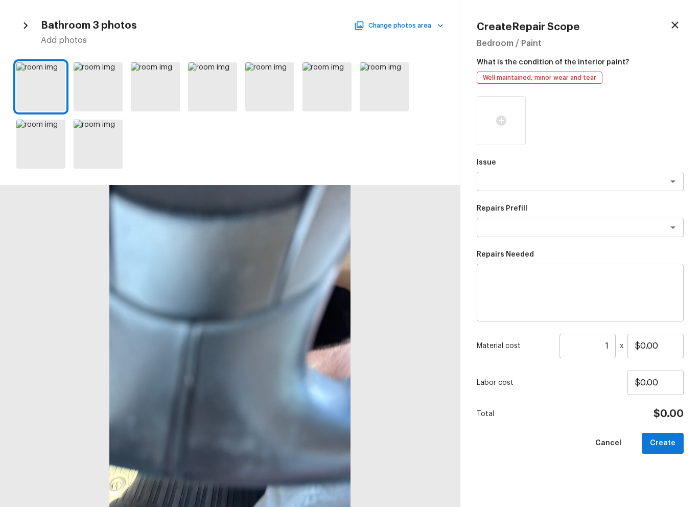
click at [272, 18] on button "button" at bounding box center [675, 24] width 17 height 17
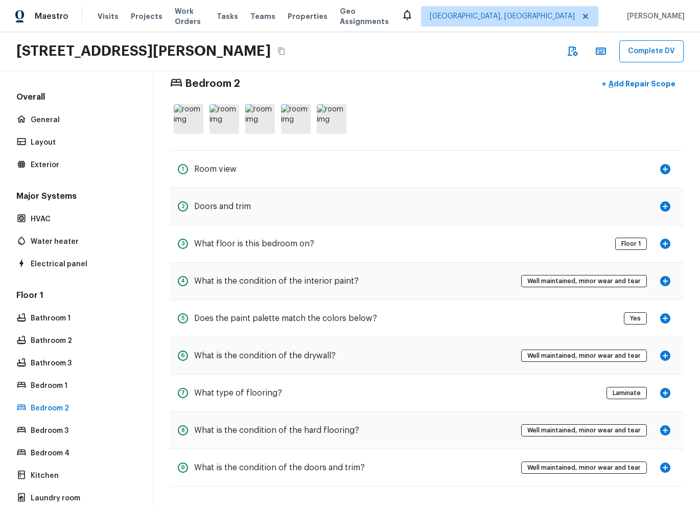
click at [272, 113] on div at bounding box center [427, 119] width 514 height 38
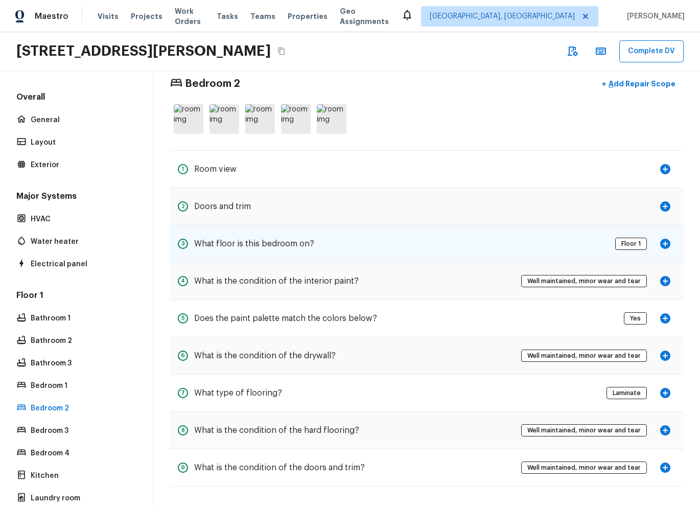
click at [272, 241] on icon "button" at bounding box center [666, 244] width 10 height 10
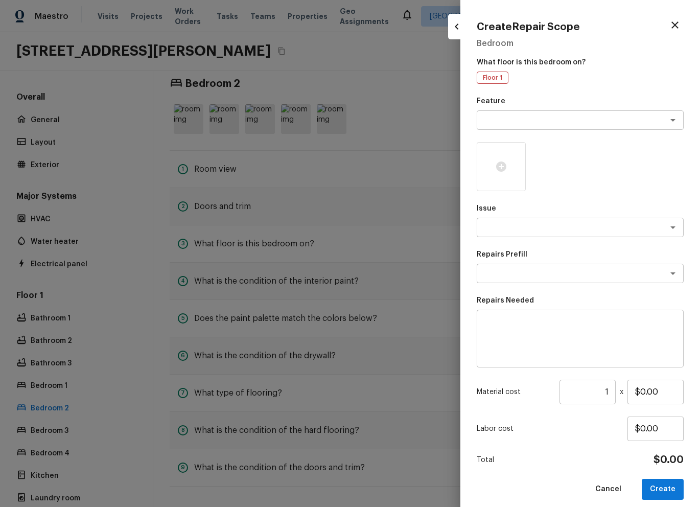
click at [272, 275] on div at bounding box center [350, 253] width 700 height 507
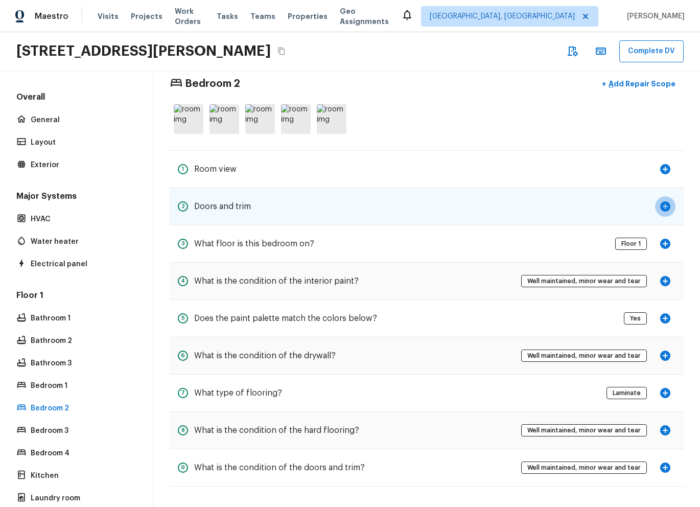
click at [272, 204] on icon "button" at bounding box center [666, 206] width 10 height 10
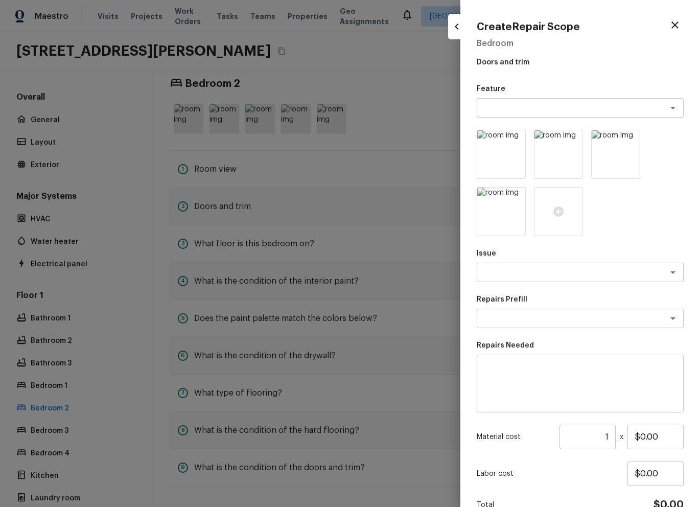
click at [272, 289] on div at bounding box center [350, 253] width 700 height 507
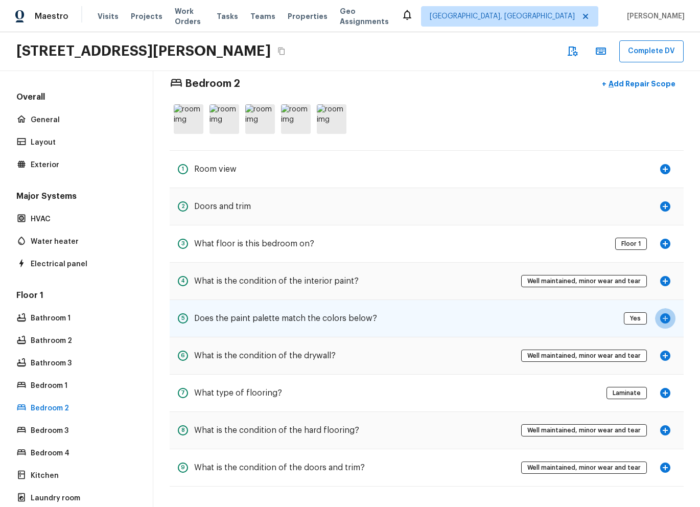
click at [272, 317] on icon "button" at bounding box center [665, 318] width 12 height 12
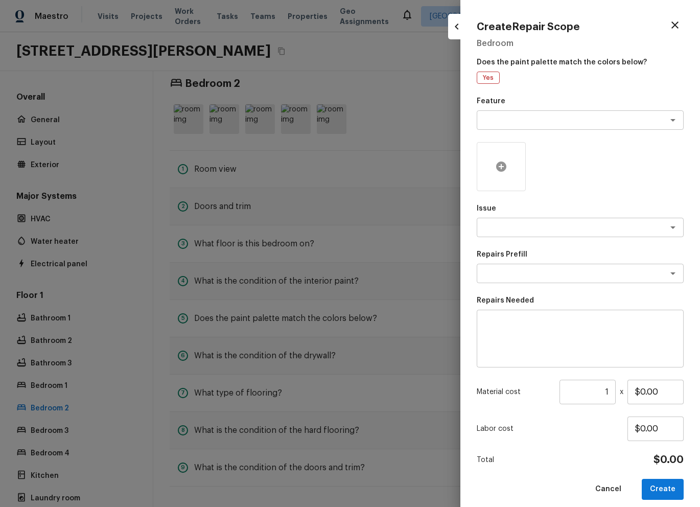
click at [272, 160] on div at bounding box center [501, 166] width 49 height 49
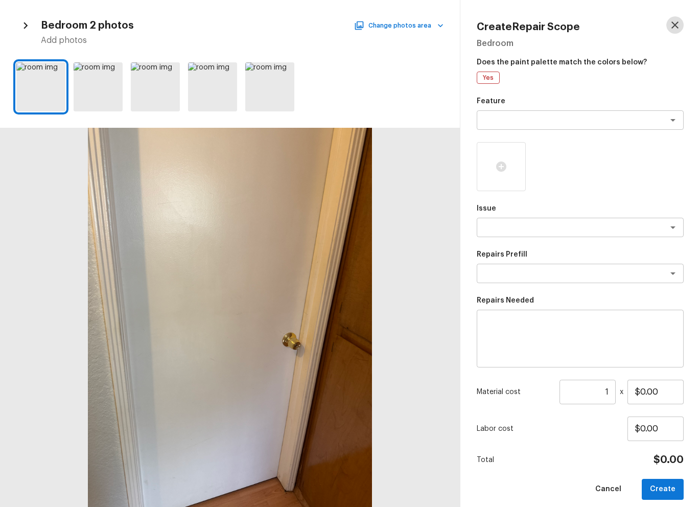
click at [272, 24] on icon "button" at bounding box center [675, 25] width 12 height 12
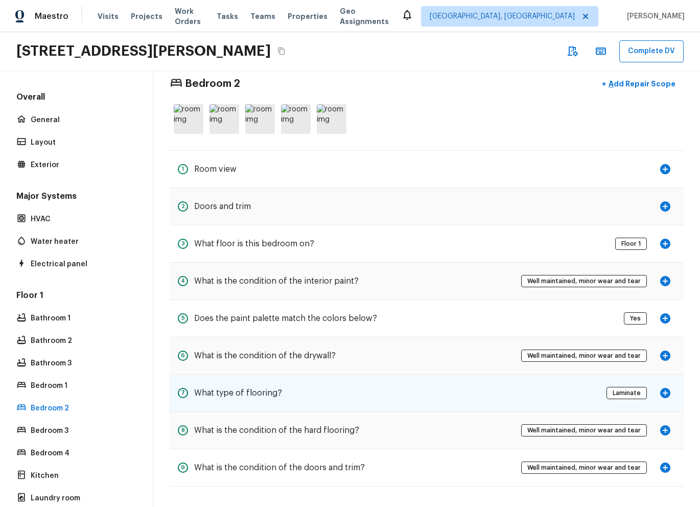
click at [272, 392] on icon "button" at bounding box center [666, 393] width 10 height 10
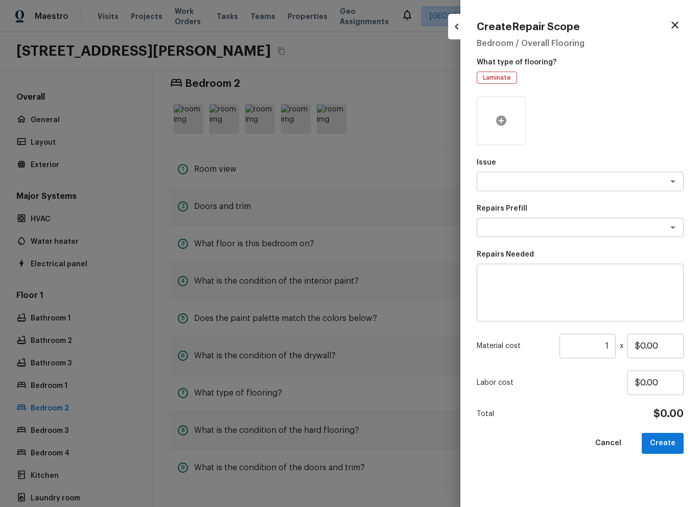
click at [272, 109] on div at bounding box center [501, 120] width 49 height 49
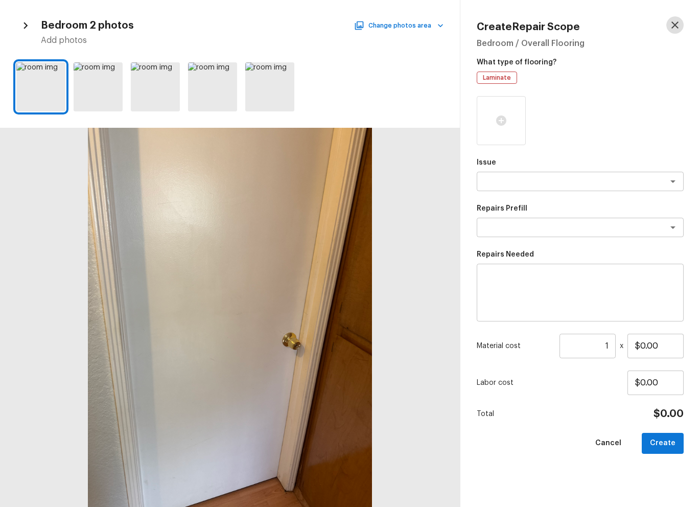
click at [272, 24] on icon "button" at bounding box center [675, 25] width 12 height 12
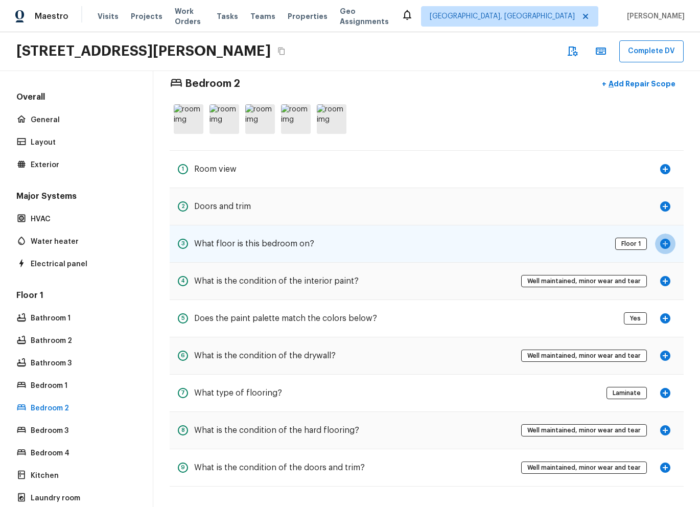
click at [272, 246] on icon "button" at bounding box center [665, 244] width 12 height 12
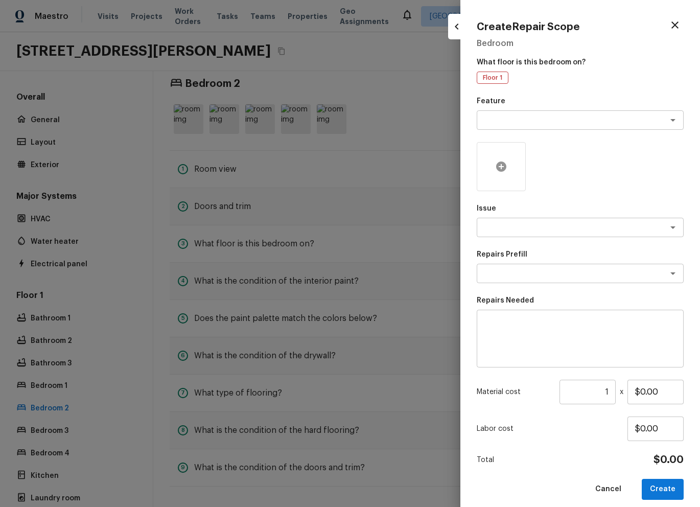
click at [272, 144] on div at bounding box center [501, 166] width 49 height 49
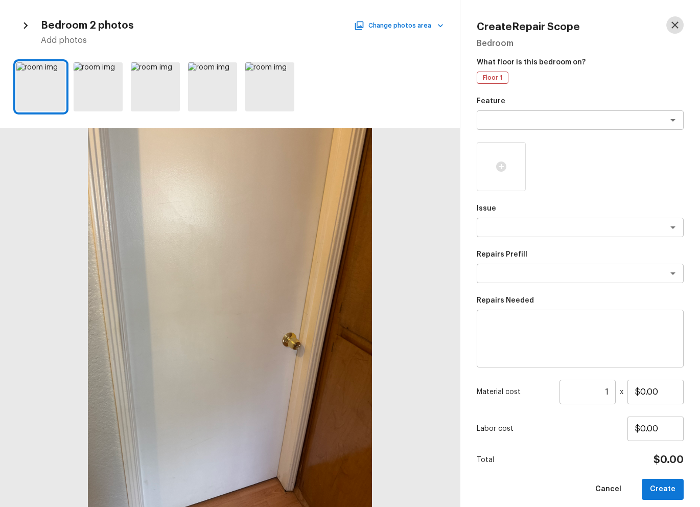
click at [272, 21] on icon "button" at bounding box center [675, 25] width 12 height 12
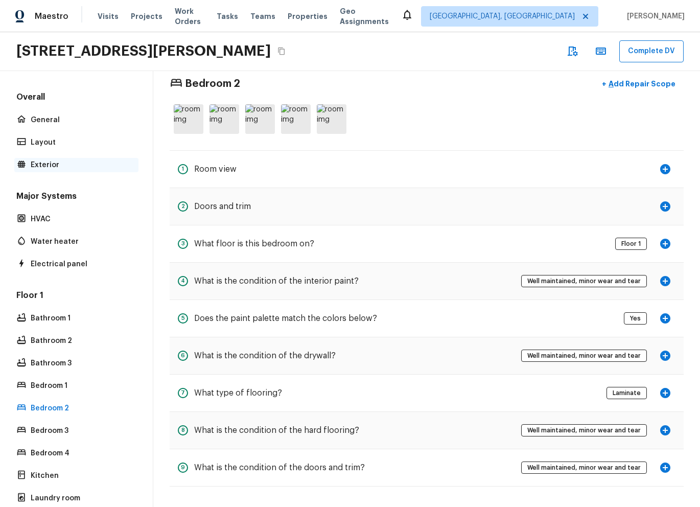
click at [62, 164] on p "Exterior" at bounding box center [82, 165] width 102 height 10
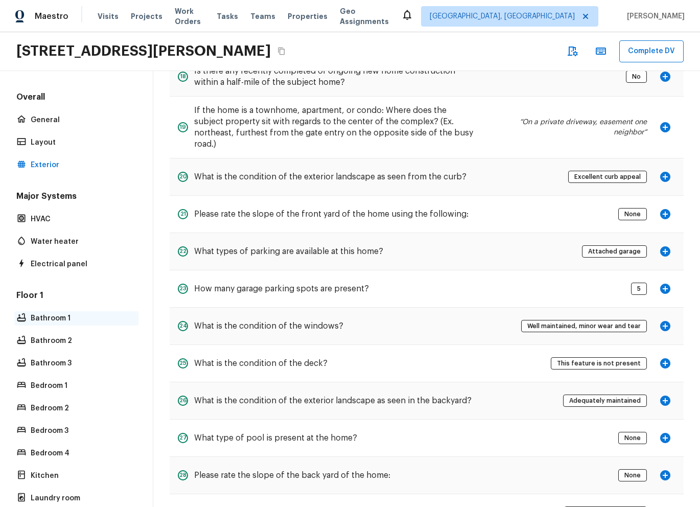
scroll to position [221, 0]
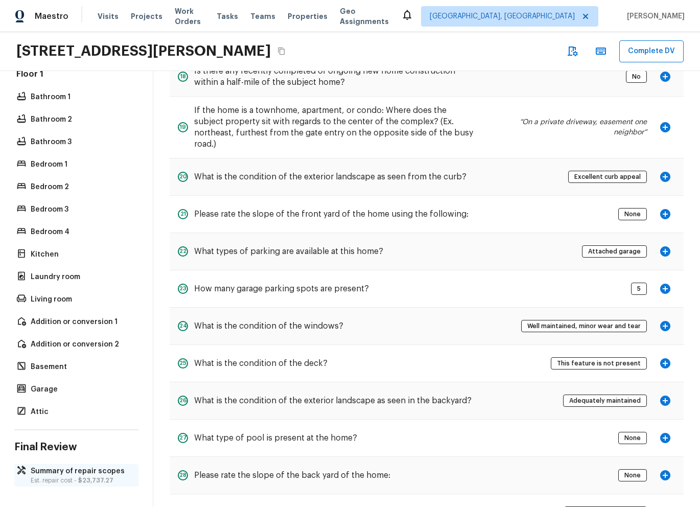
click at [73, 471] on p "Summary of repair scopes" at bounding box center [82, 471] width 102 height 10
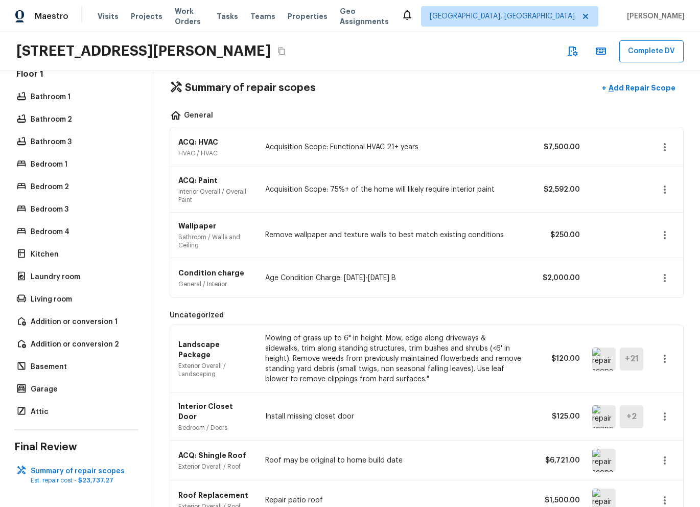
scroll to position [17, 0]
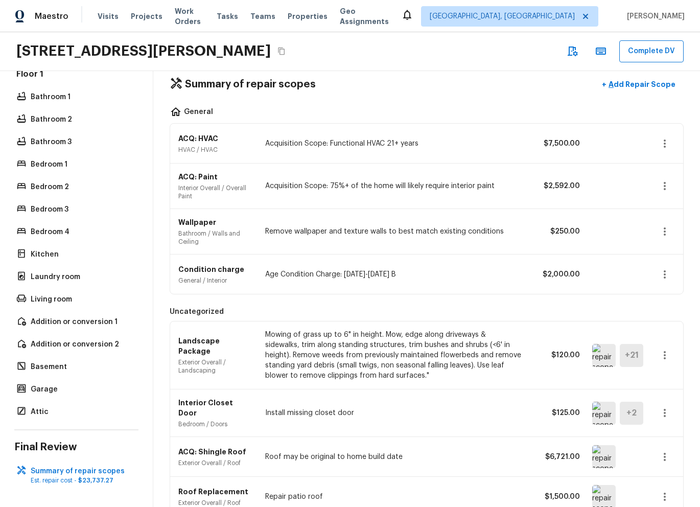
click at [272, 359] on icon "button" at bounding box center [665, 355] width 12 height 12
click at [272, 307] on div at bounding box center [350, 253] width 700 height 507
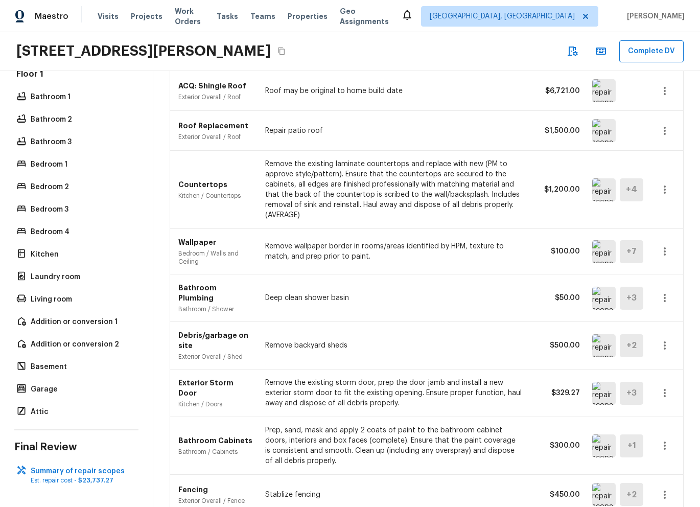
scroll to position [422, 0]
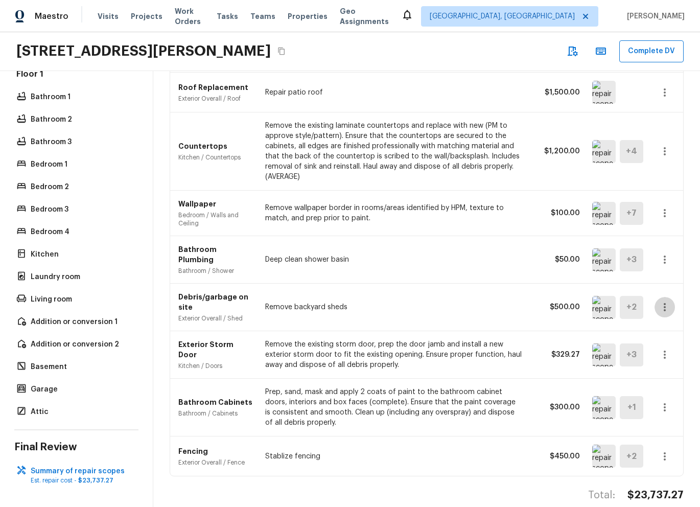
click at [272, 301] on icon "button" at bounding box center [665, 307] width 12 height 12
click at [272, 316] on li "Edit" at bounding box center [669, 321] width 48 height 31
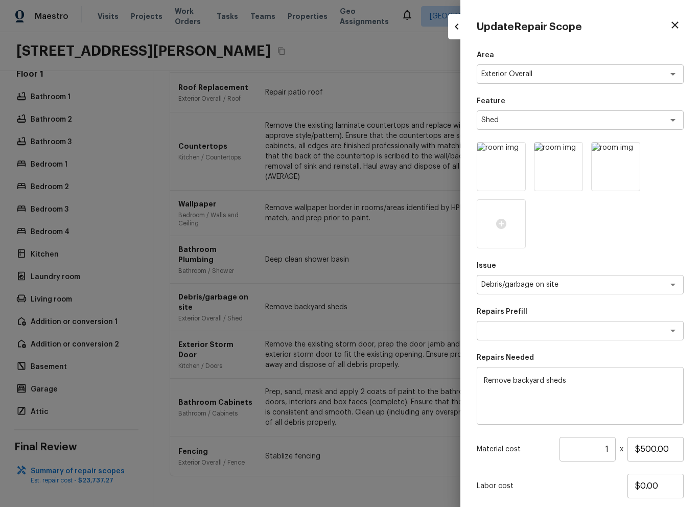
drag, startPoint x: 662, startPoint y: 316, endPoint x: 662, endPoint y: 218, distance: 98.2
click at [272, 308] on p "Repairs Prefill" at bounding box center [580, 312] width 207 height 10
click at [272, 27] on icon "button" at bounding box center [675, 24] width 7 height 7
type input "$0.00"
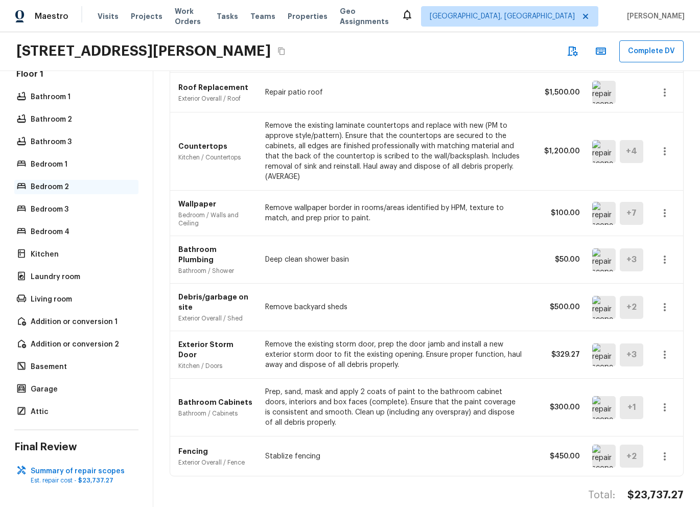
scroll to position [0, 0]
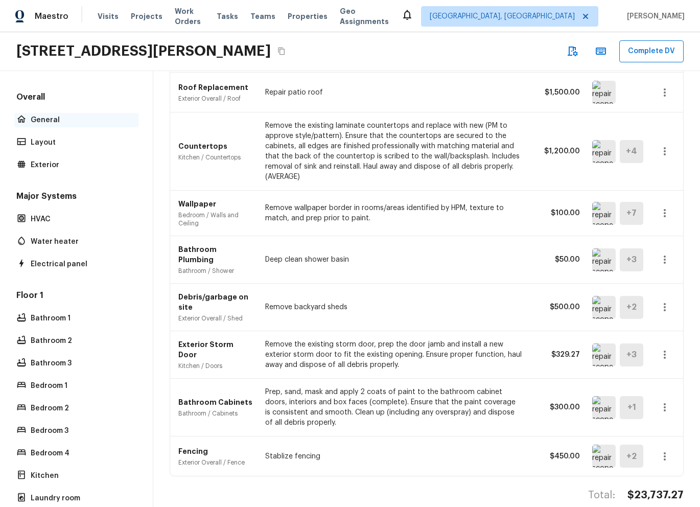
click at [60, 113] on div "General" at bounding box center [76, 120] width 124 height 14
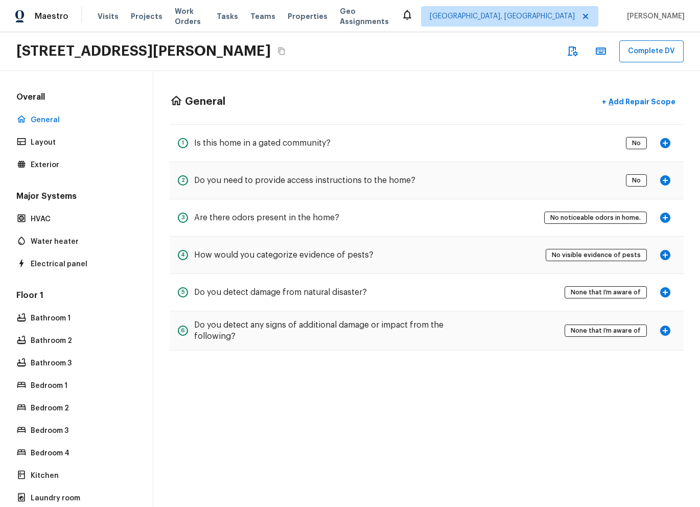
click at [61, 153] on div "Overall General Layout Exterior" at bounding box center [76, 132] width 124 height 81
click at [61, 158] on div "Exterior" at bounding box center [76, 165] width 124 height 14
click at [272, 69] on div "3944 Tricia Way, North Highlands, CA 95660 Complete DV" at bounding box center [350, 51] width 700 height 39
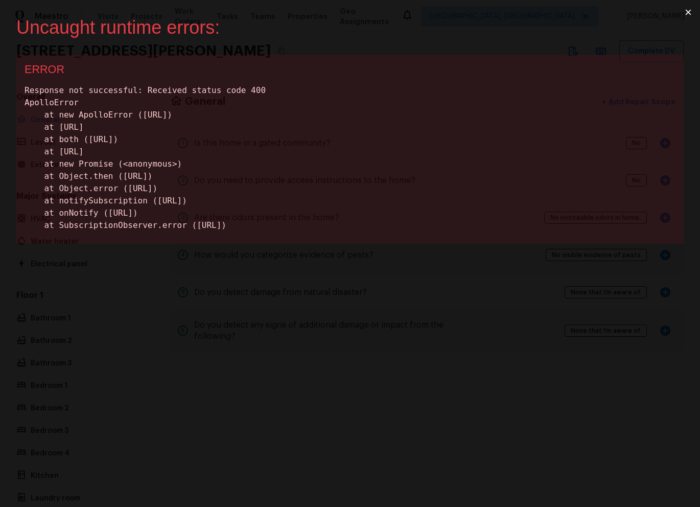
click at [686, 9] on button "×" at bounding box center [689, 12] width 24 height 25
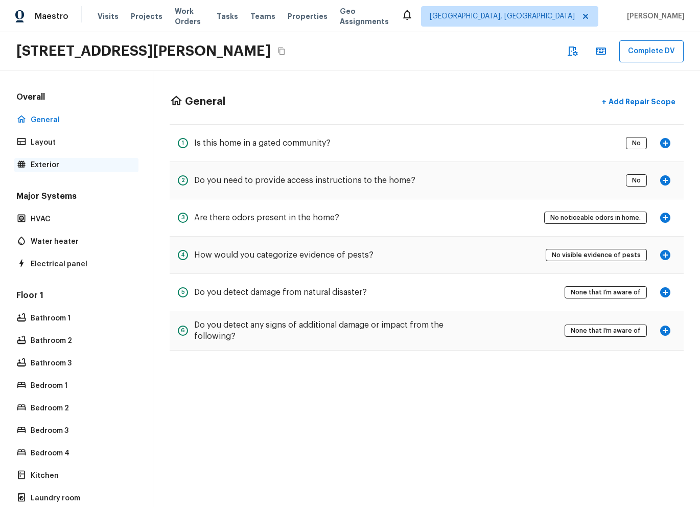
click at [73, 161] on p "Exterior" at bounding box center [82, 165] width 102 height 10
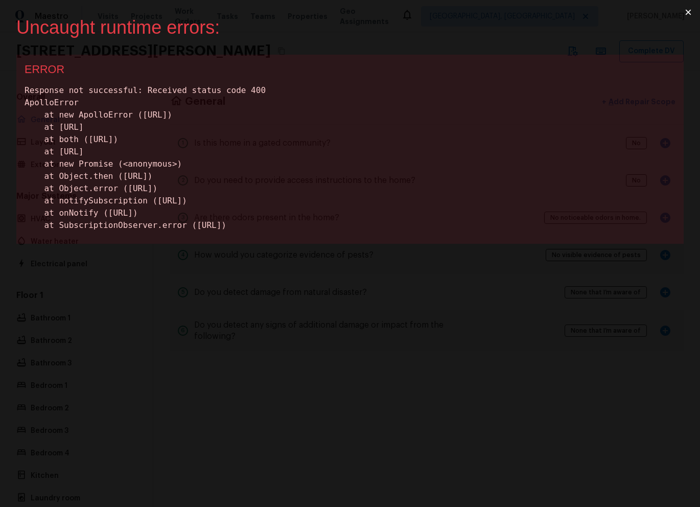
click at [687, 13] on button "×" at bounding box center [689, 12] width 24 height 25
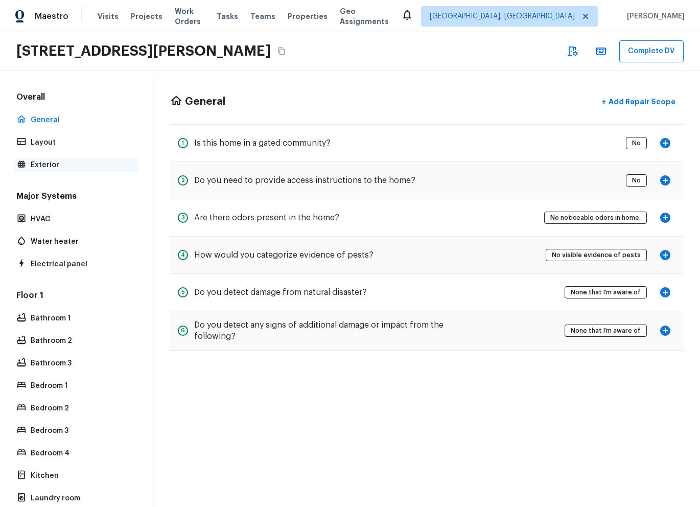
click at [89, 169] on p "Exterior" at bounding box center [82, 165] width 102 height 10
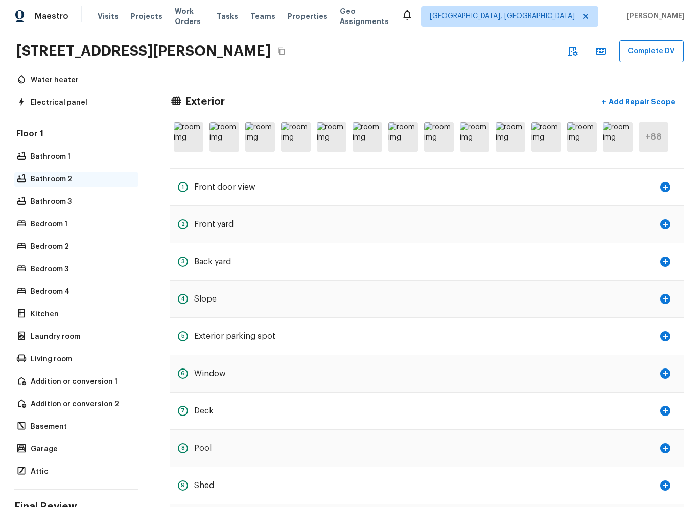
scroll to position [221, 0]
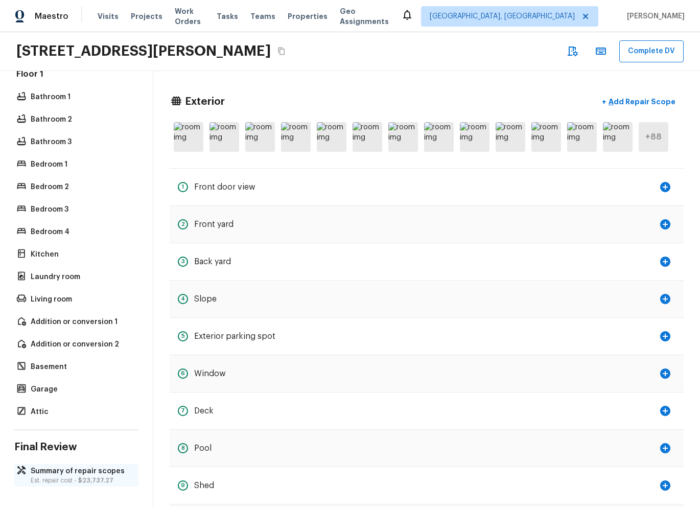
click at [88, 471] on p "Summary of repair scopes" at bounding box center [82, 471] width 102 height 10
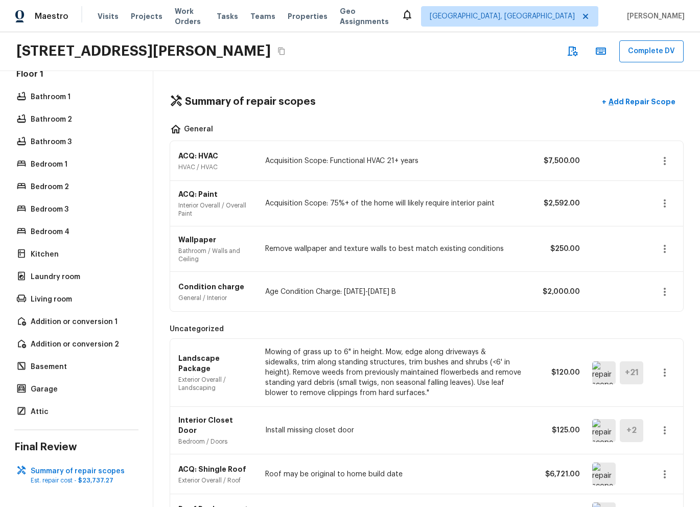
click at [604, 378] on img at bounding box center [605, 372] width 24 height 23
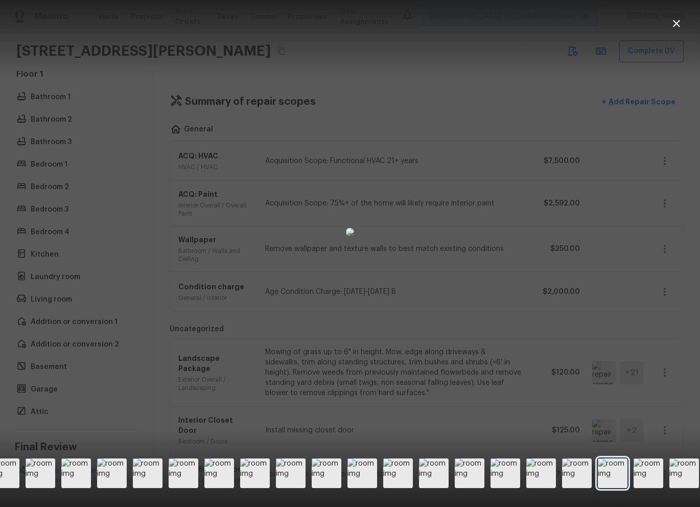
scroll to position [0, 105]
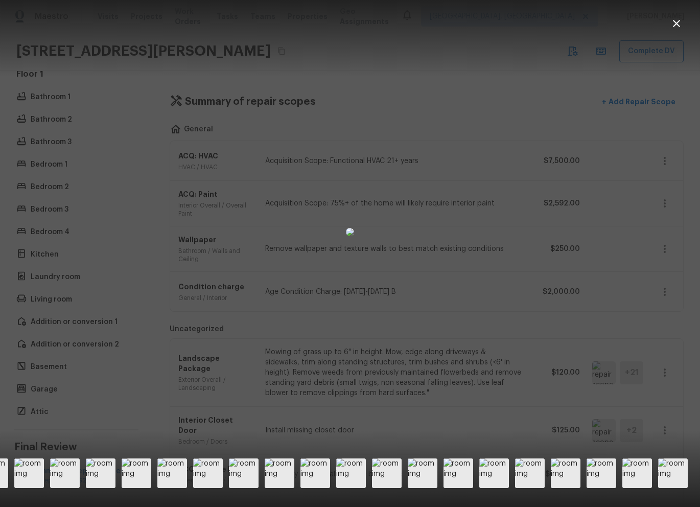
click at [668, 404] on div at bounding box center [350, 231] width 700 height 431
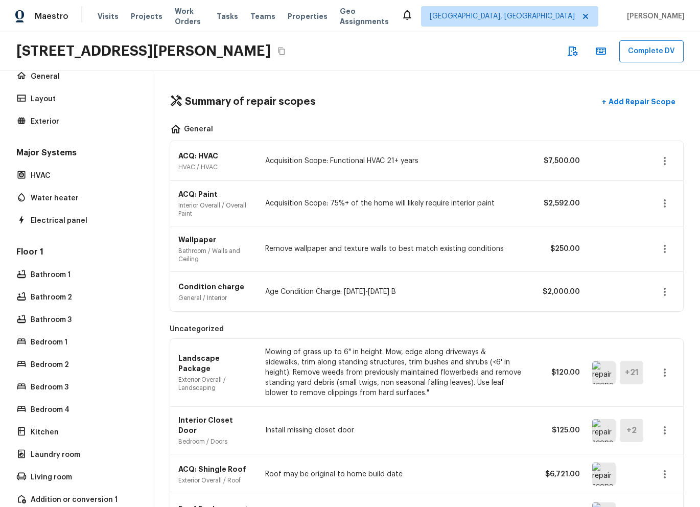
scroll to position [0, 0]
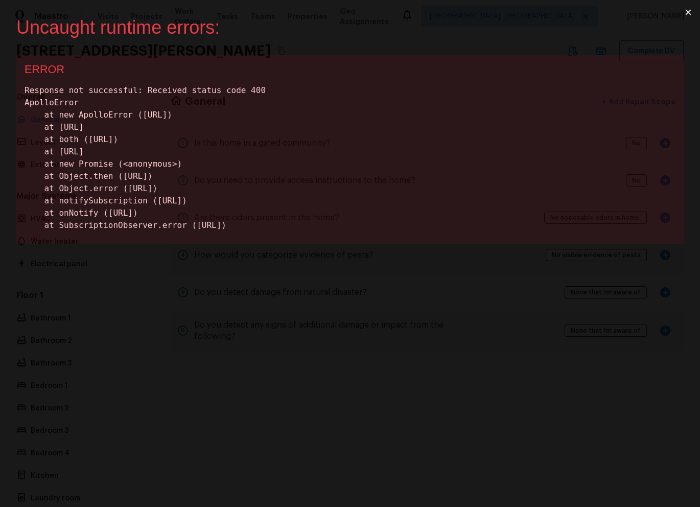
click at [688, 14] on button "×" at bounding box center [689, 12] width 24 height 25
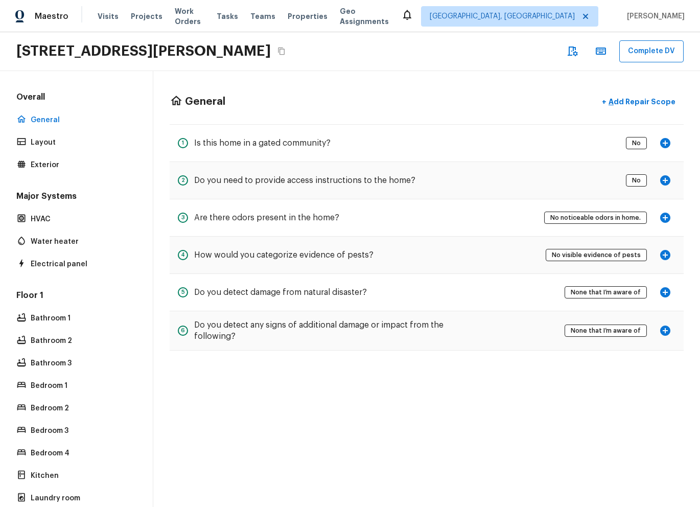
click at [93, 174] on div "Overall General Layout Exterior Major Systems HVAC Water heater Electrical pane…" at bounding box center [76, 366] width 124 height 549
click at [93, 169] on p "Exterior" at bounding box center [82, 165] width 102 height 10
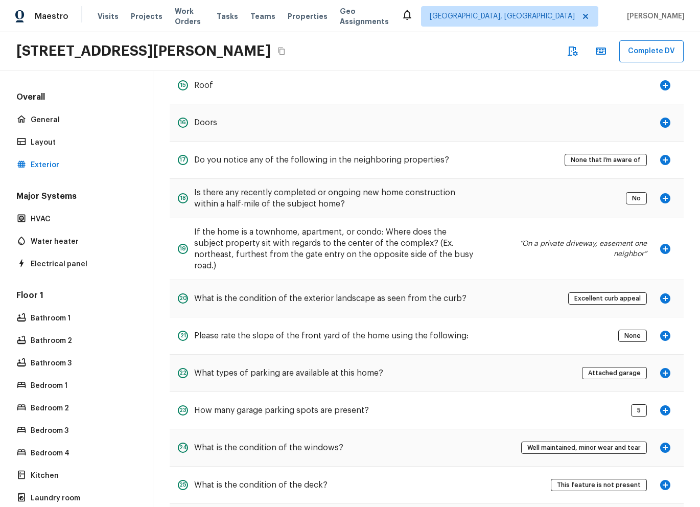
scroll to position [623, 0]
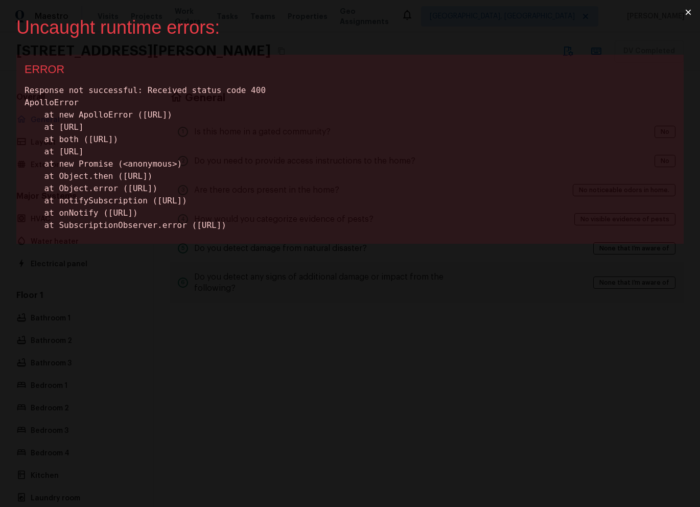
click at [685, 10] on button "×" at bounding box center [689, 12] width 24 height 25
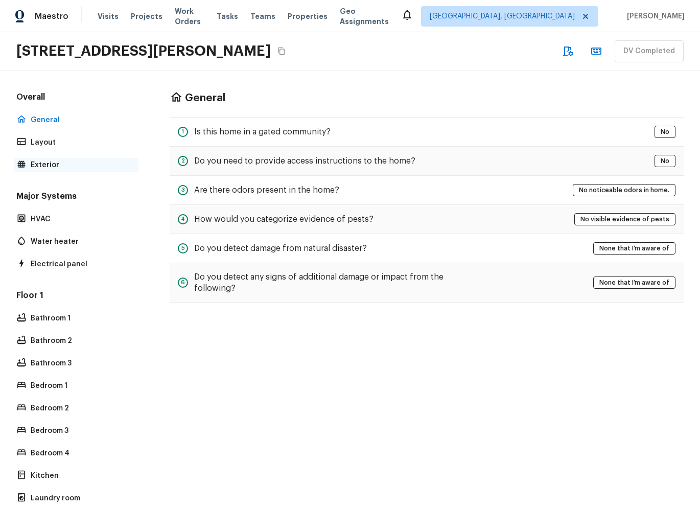
click at [60, 165] on p "Exterior" at bounding box center [82, 165] width 102 height 10
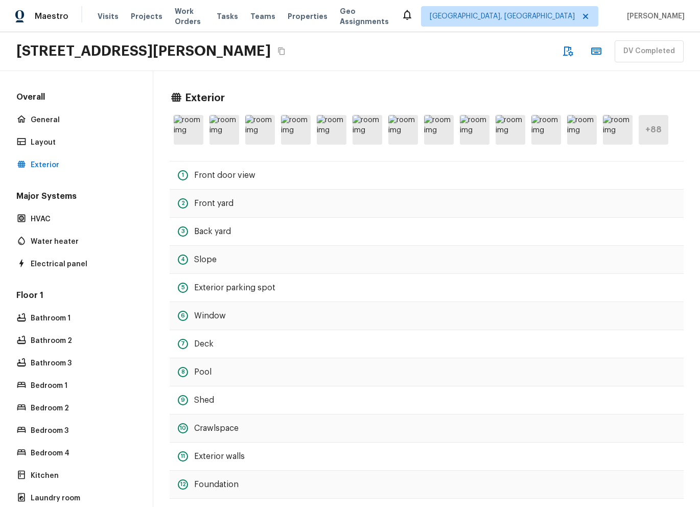
click at [389, 40] on div "3944 Tricia Way, North Highlands, CA 95660 DV Completed" at bounding box center [350, 51] width 700 height 39
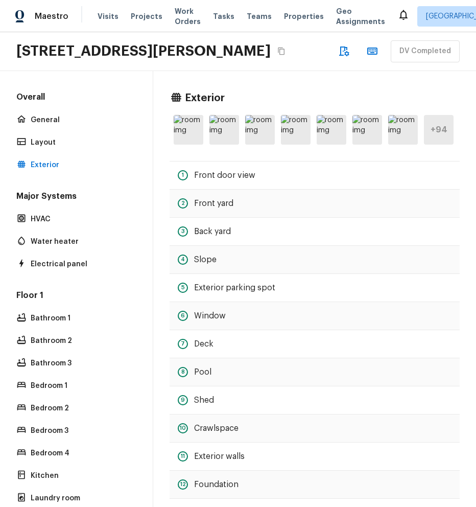
drag, startPoint x: 476, startPoint y: 161, endPoint x: 446, endPoint y: 159, distance: 30.2
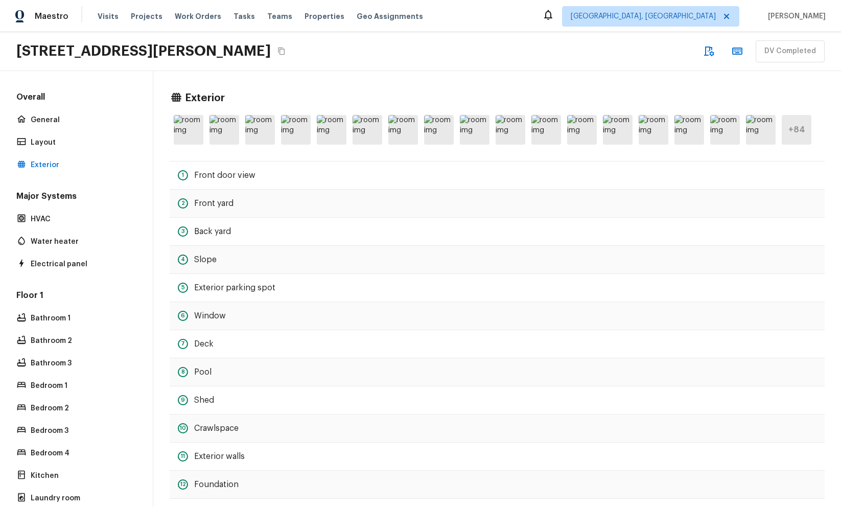
click at [478, 70] on div "3944 Tricia Way, North Highlands, CA 95660 DV Completed" at bounding box center [420, 51] width 841 height 39
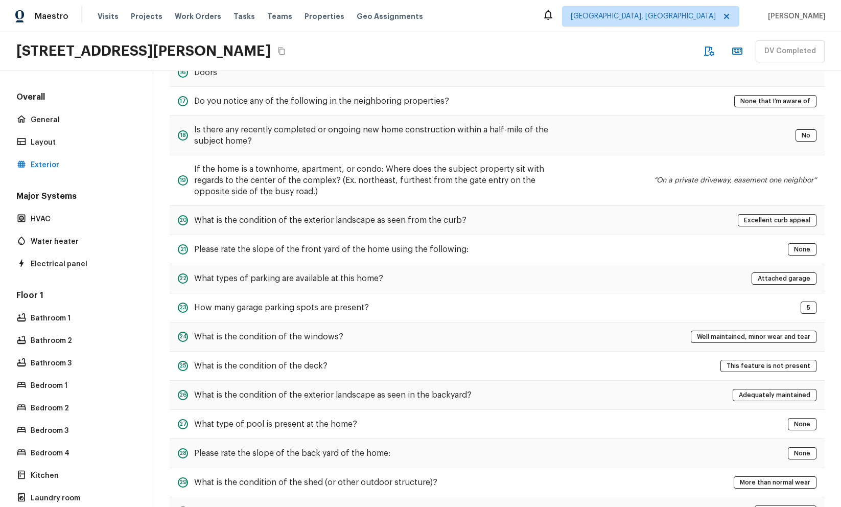
scroll to position [526, 0]
drag, startPoint x: 349, startPoint y: 102, endPoint x: 506, endPoint y: 107, distance: 157.0
click at [447, 107] on div "17 Do you notice any of the following in the neighboring properties? None that …" at bounding box center [497, 100] width 655 height 29
drag, startPoint x: 768, startPoint y: 99, endPoint x: 832, endPoint y: 102, distance: 64.0
click at [700, 101] on div "Exterior + 84 1 Front door view 2 Front yard 3 Back yard 4 Slope 5 Exterior par…" at bounding box center [497, 197] width 688 height 1302
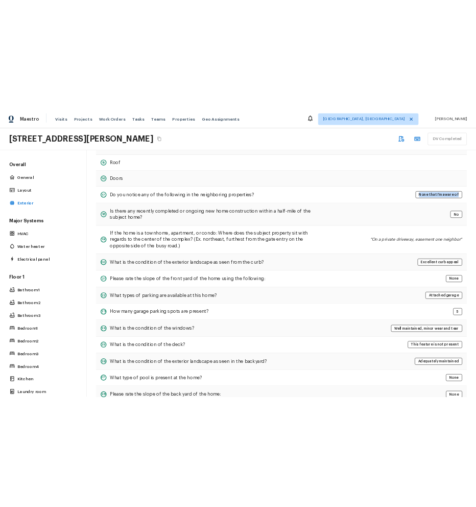
scroll to position [473, 0]
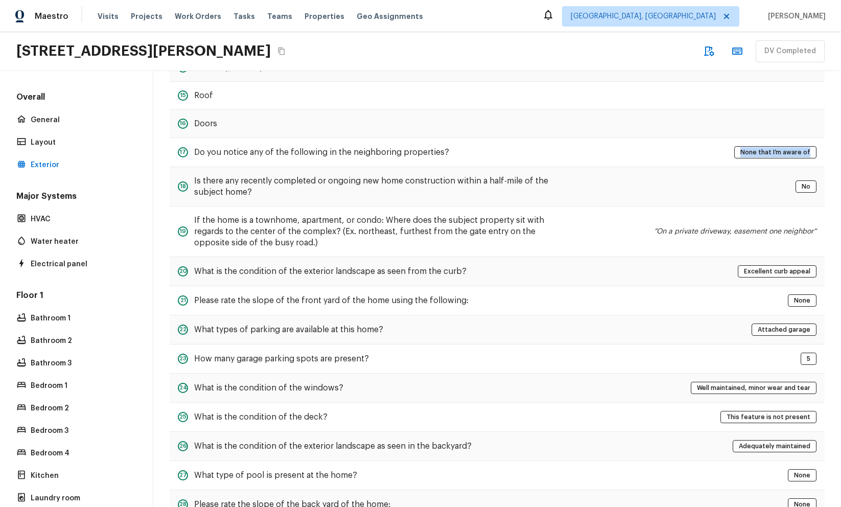
click at [611, 142] on div "17 Do you notice any of the following in the neighboring properties? None that …" at bounding box center [497, 152] width 655 height 29
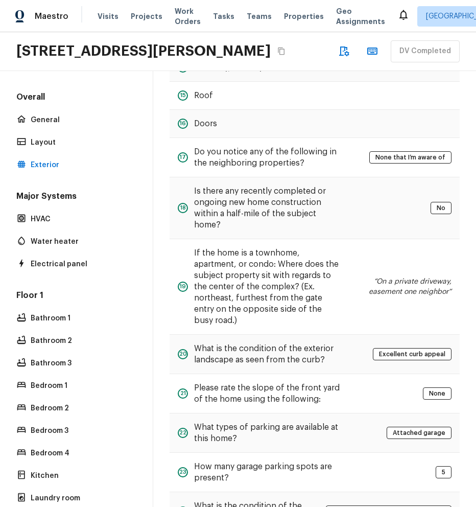
click at [388, 71] on div "3944 Tricia Way, North Highlands, CA 95660 DV Completed" at bounding box center [238, 51] width 476 height 39
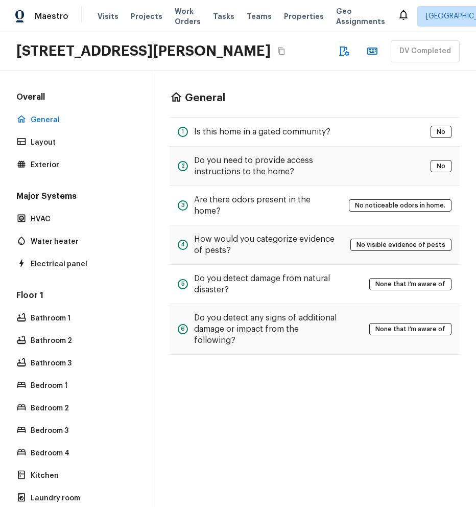
click at [63, 172] on div "Overall General Layout Exterior" at bounding box center [76, 132] width 124 height 81
click at [62, 170] on p "Exterior" at bounding box center [82, 165] width 102 height 10
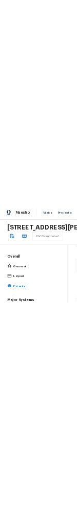
scroll to position [559, 0]
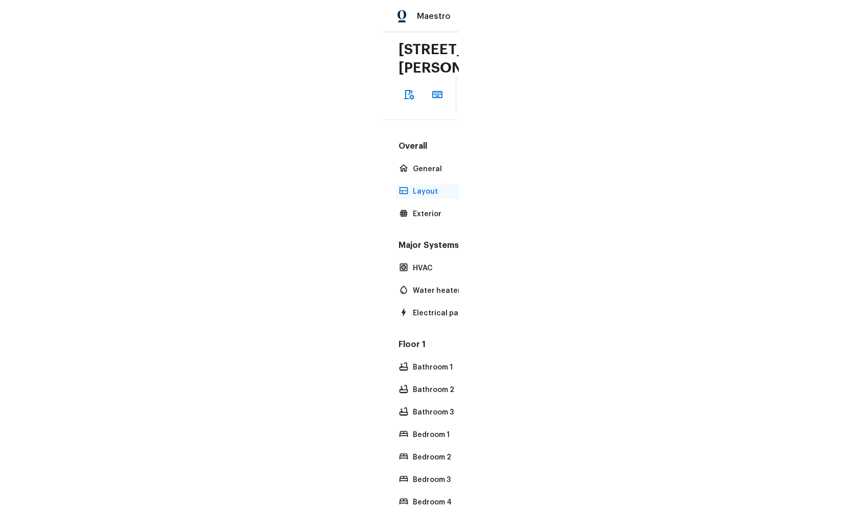
scroll to position [0, 0]
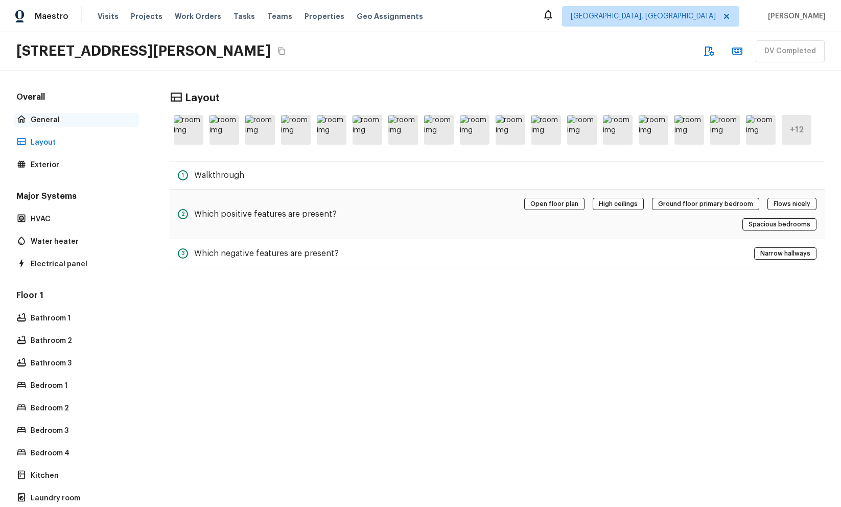
click at [74, 124] on p "General" at bounding box center [82, 120] width 102 height 10
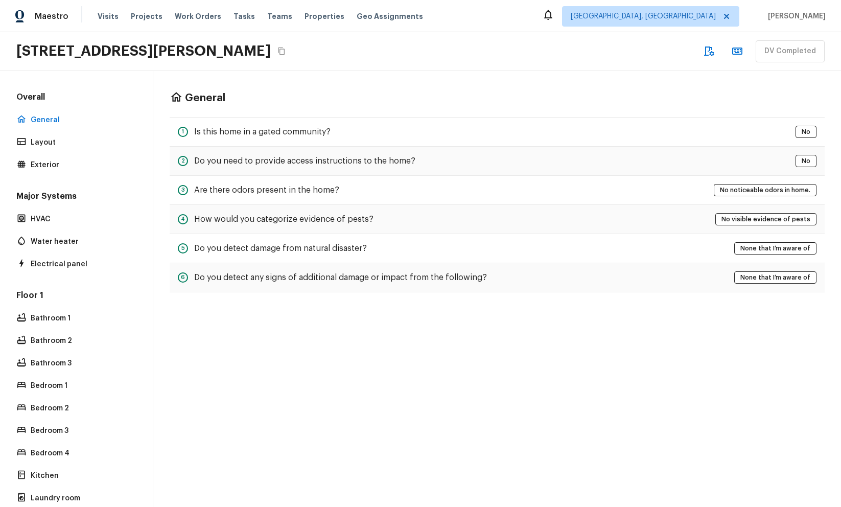
click at [52, 329] on div "Floor 1 Bathroom 1 Bathroom 2 Bathroom 3 Bedroom 1 Bedroom 2 Bedroom 3 Bedroom …" at bounding box center [76, 465] width 124 height 351
click at [57, 322] on p "Bathroom 1" at bounding box center [82, 318] width 102 height 10
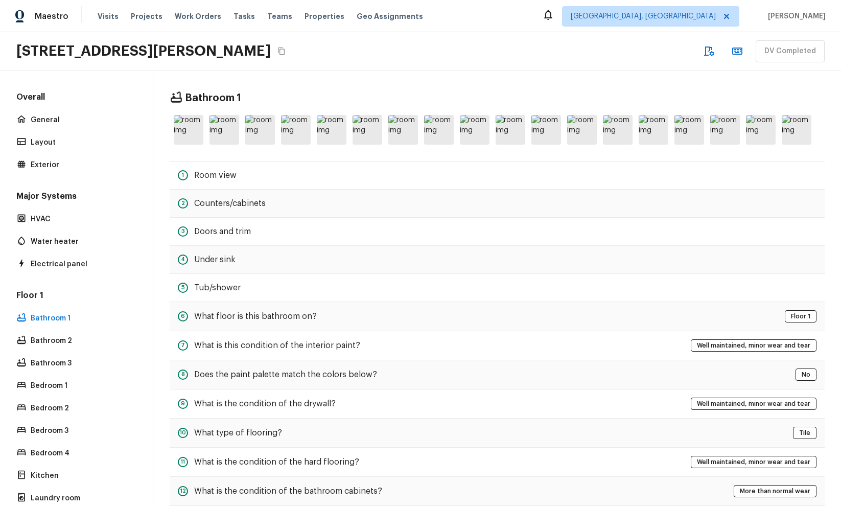
click at [51, 157] on div "Overall General Layout Exterior" at bounding box center [76, 132] width 124 height 81
click at [51, 163] on p "Exterior" at bounding box center [82, 165] width 102 height 10
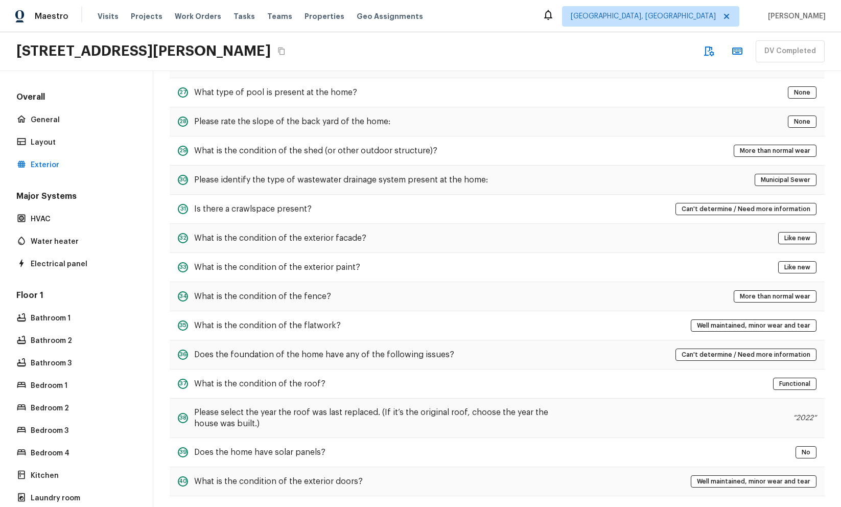
scroll to position [866, 0]
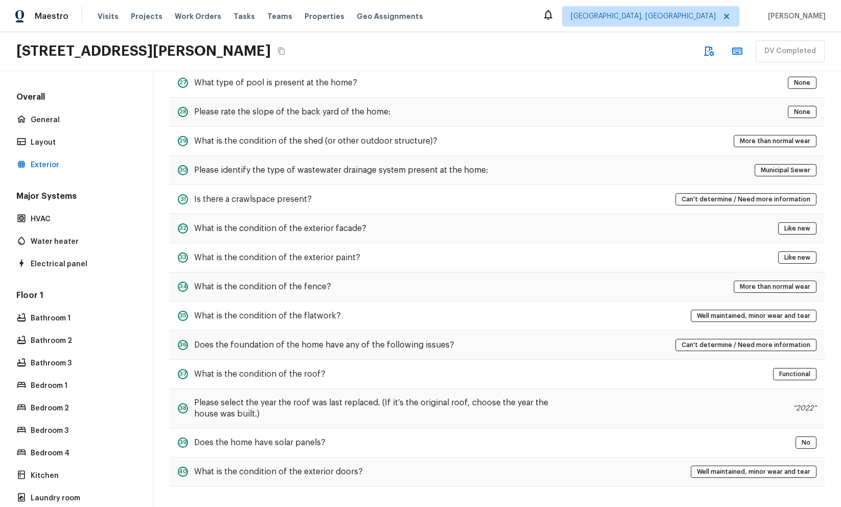
click at [476, 295] on div "34 What is the condition of the fence? More than normal wear" at bounding box center [497, 286] width 655 height 29
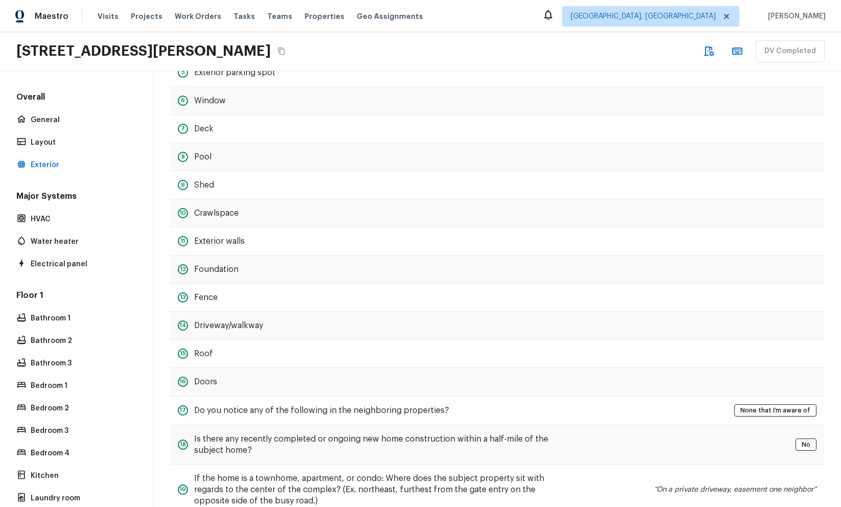
scroll to position [0, 0]
